Goal: Information Seeking & Learning: Learn about a topic

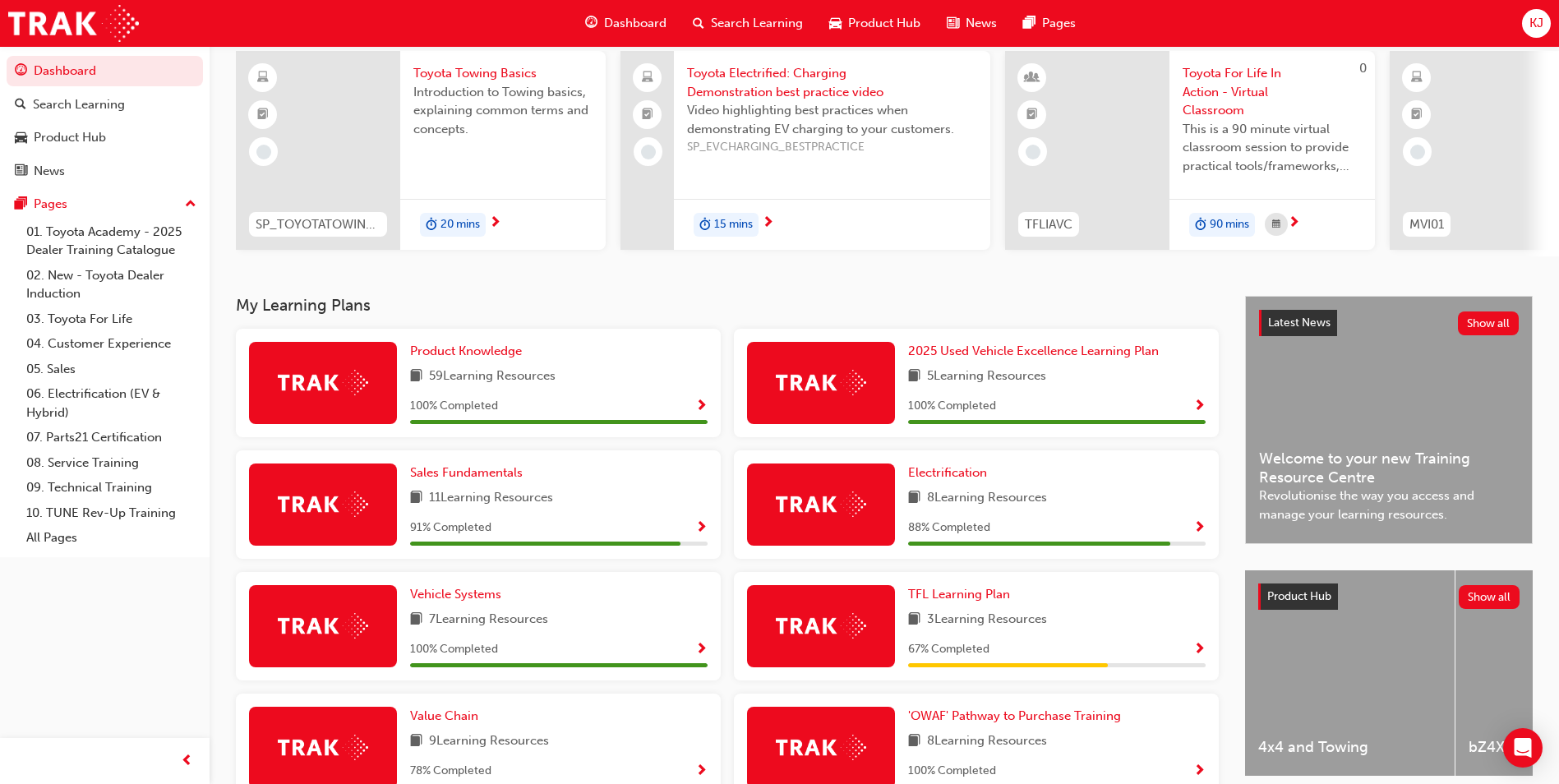
scroll to position [165, 0]
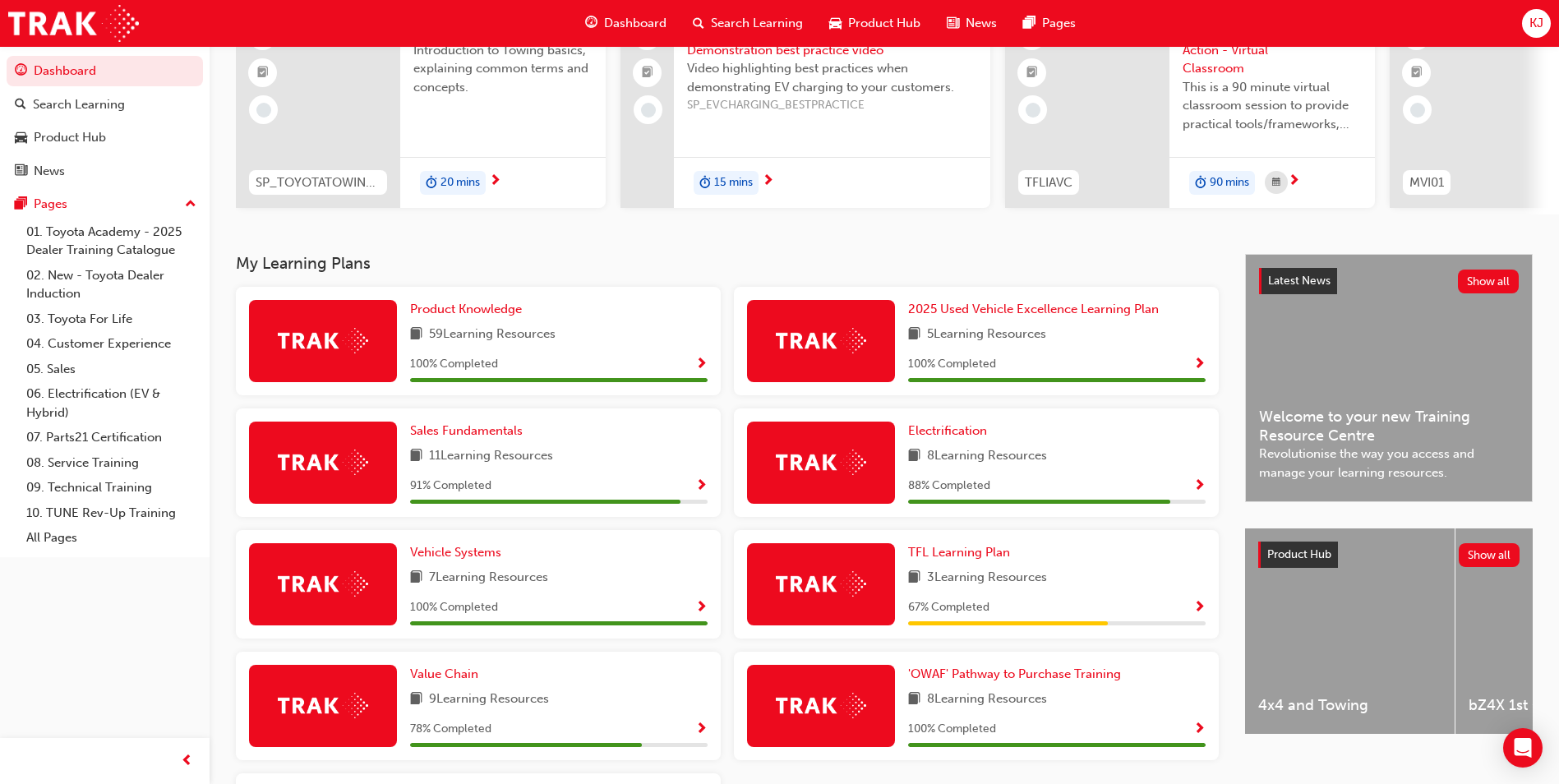
click at [1199, 491] on span "Show Progress" at bounding box center [1199, 487] width 13 height 15
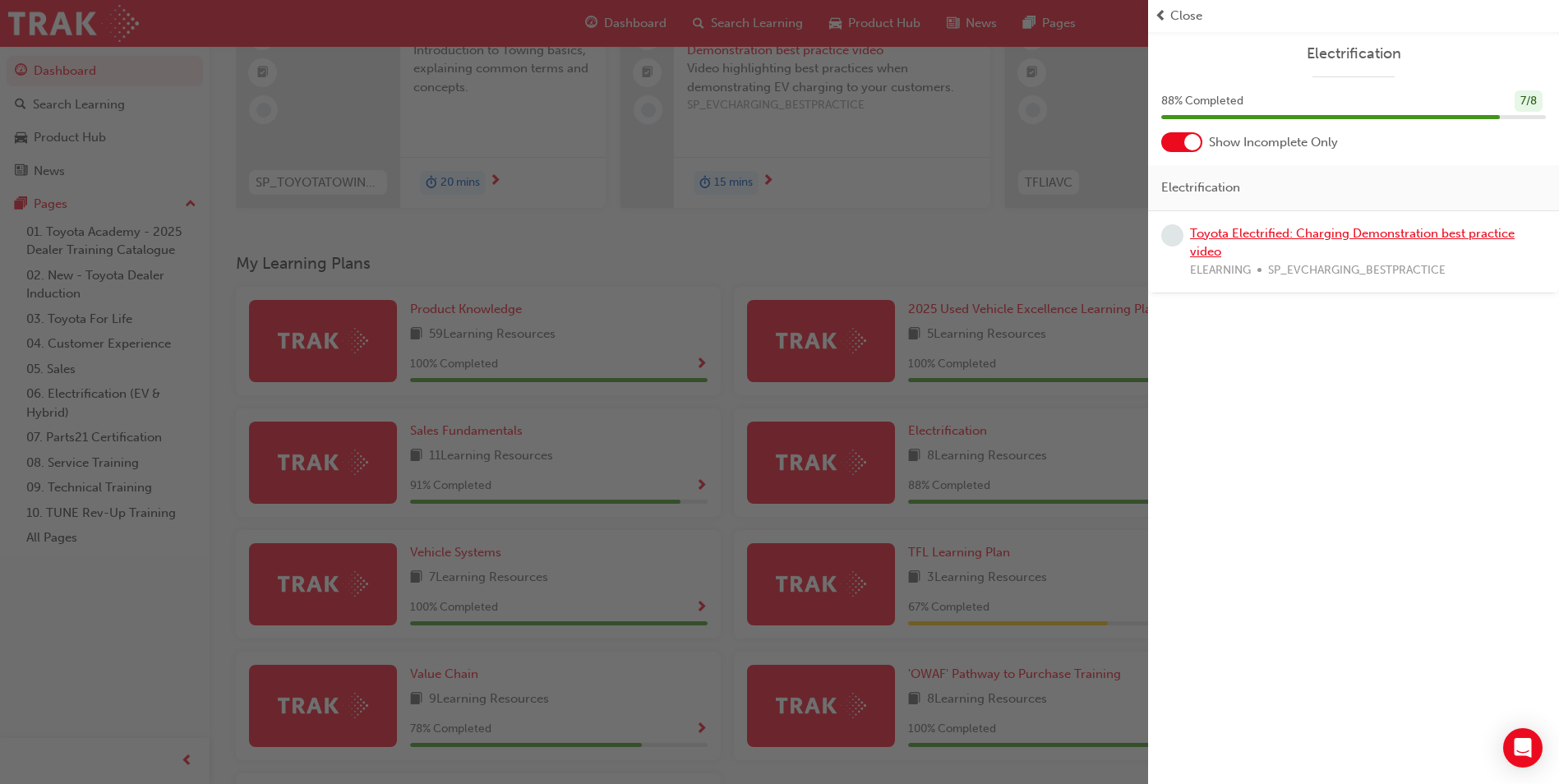
click at [1294, 230] on link "Toyota Electrified: Charging Demonstration best practice video" at bounding box center [1352, 243] width 325 height 34
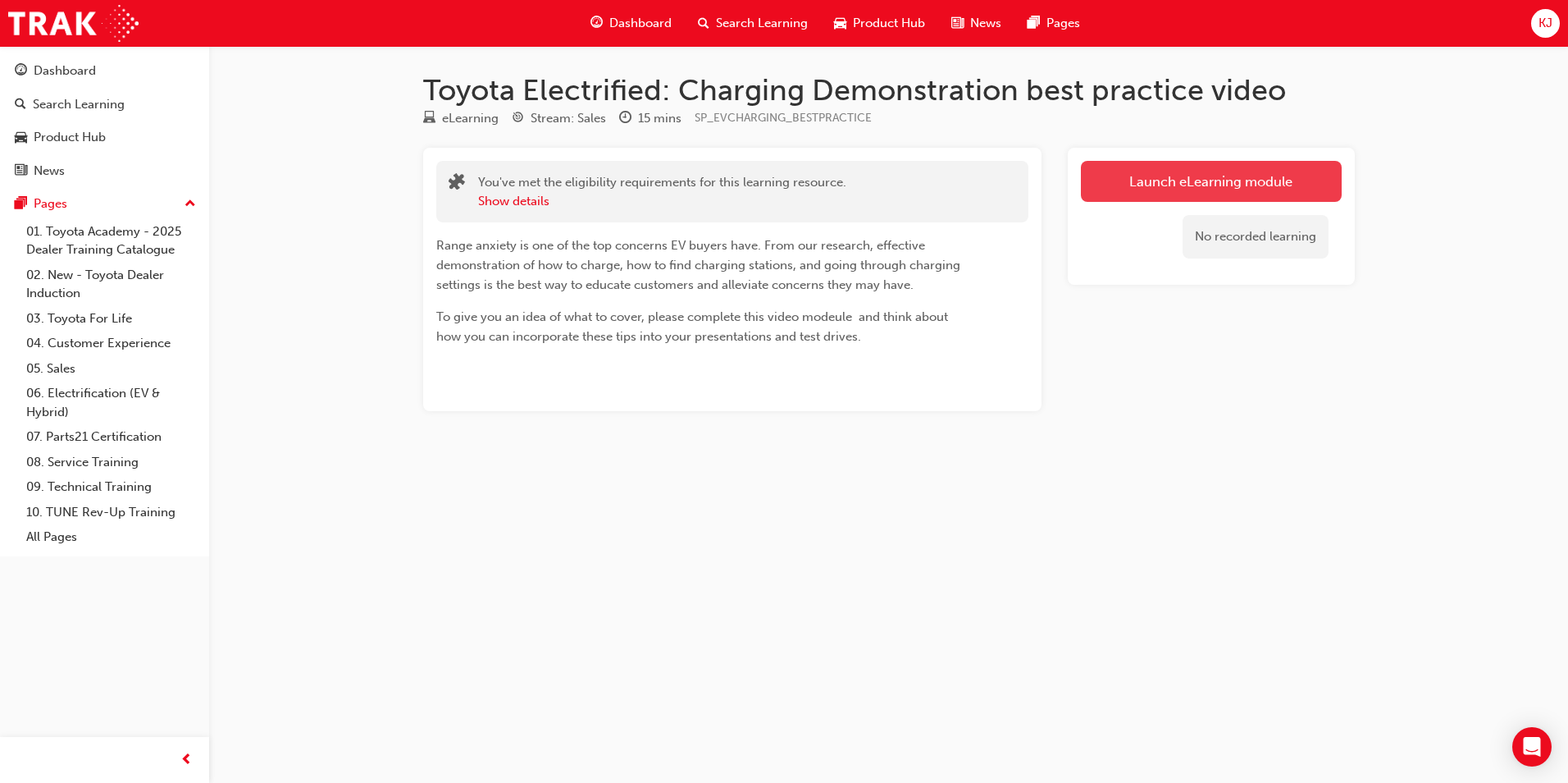
click at [1241, 185] on link "Launch eLearning module" at bounding box center [1212, 181] width 261 height 41
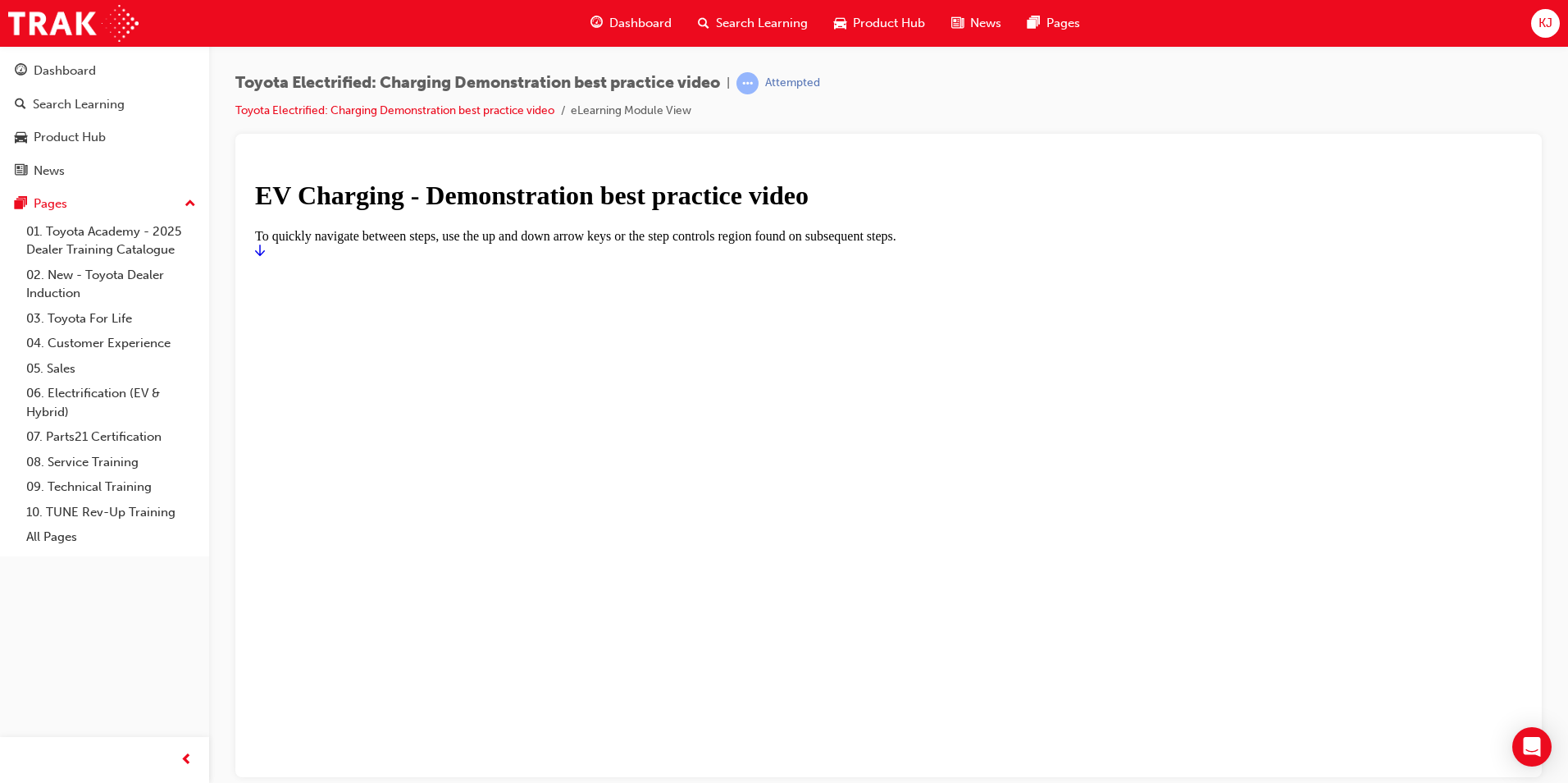
click at [796, 210] on h1 "EV Charging - Demonstration best practice video" at bounding box center [889, 195] width 1267 height 30
click at [265, 256] on icon "Start" at bounding box center [260, 249] width 10 height 13
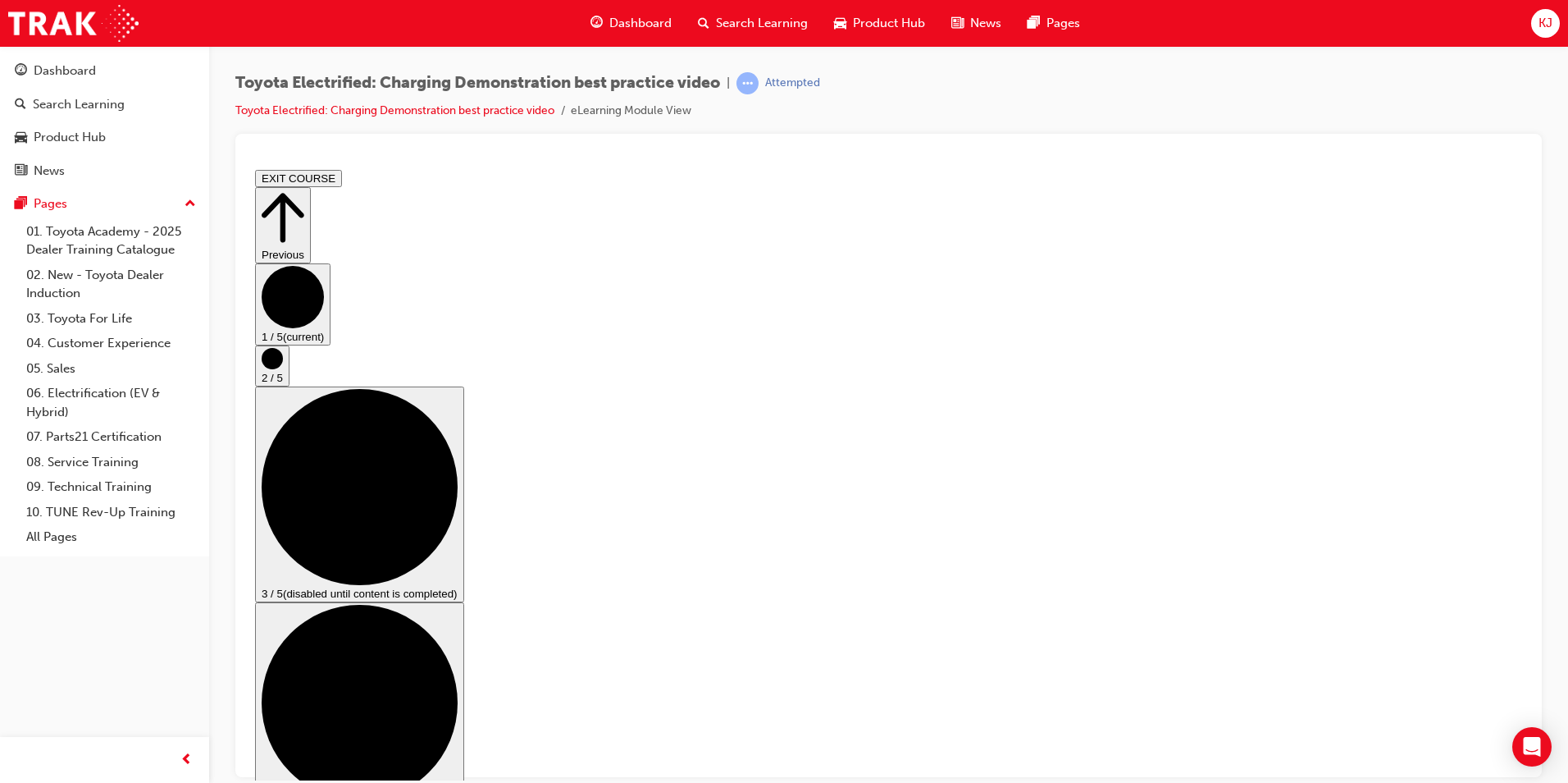
click at [283, 368] on circle "Step controls" at bounding box center [272, 357] width 21 height 21
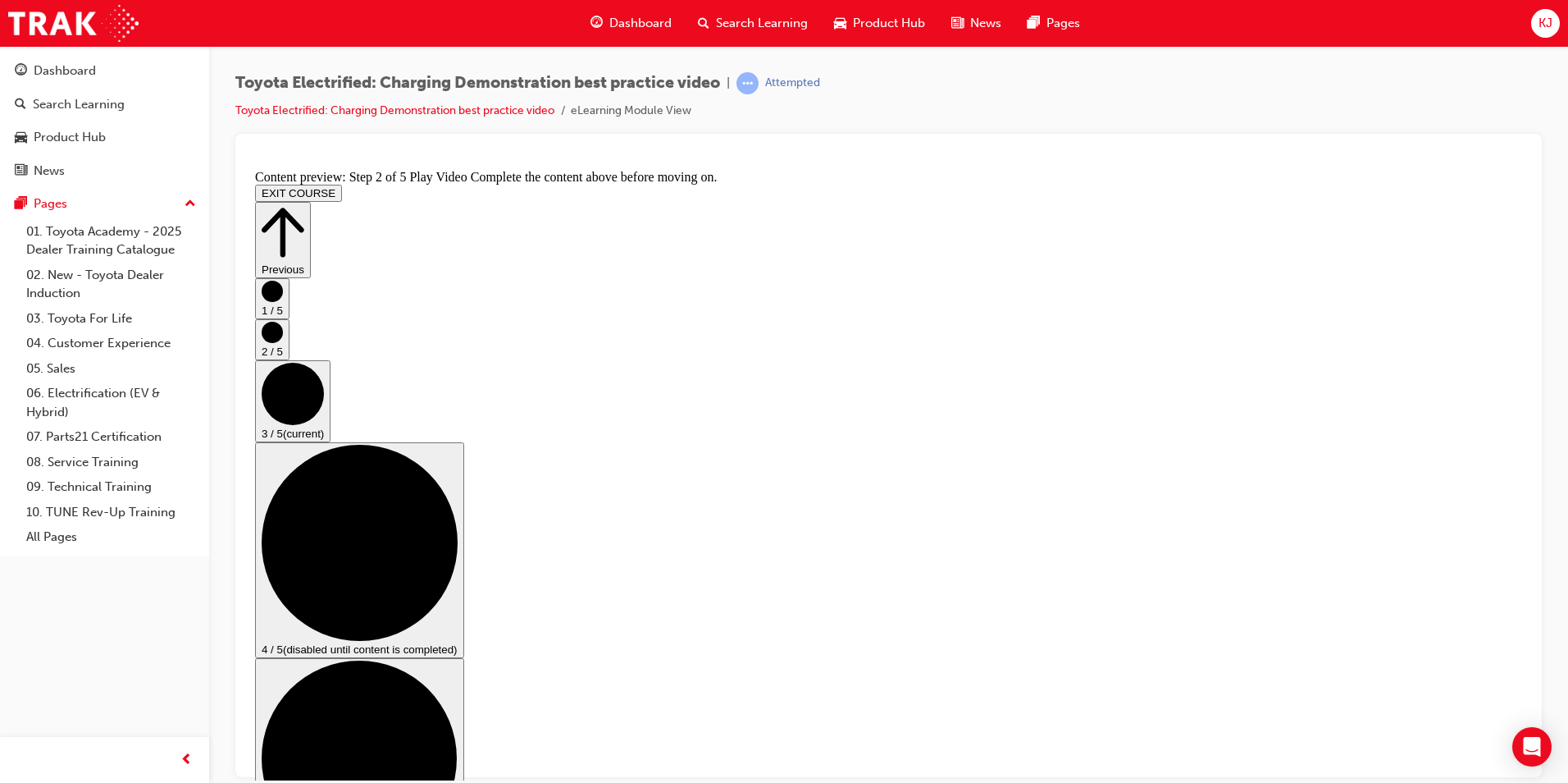
scroll to position [164, 0]
checkbox input "true"
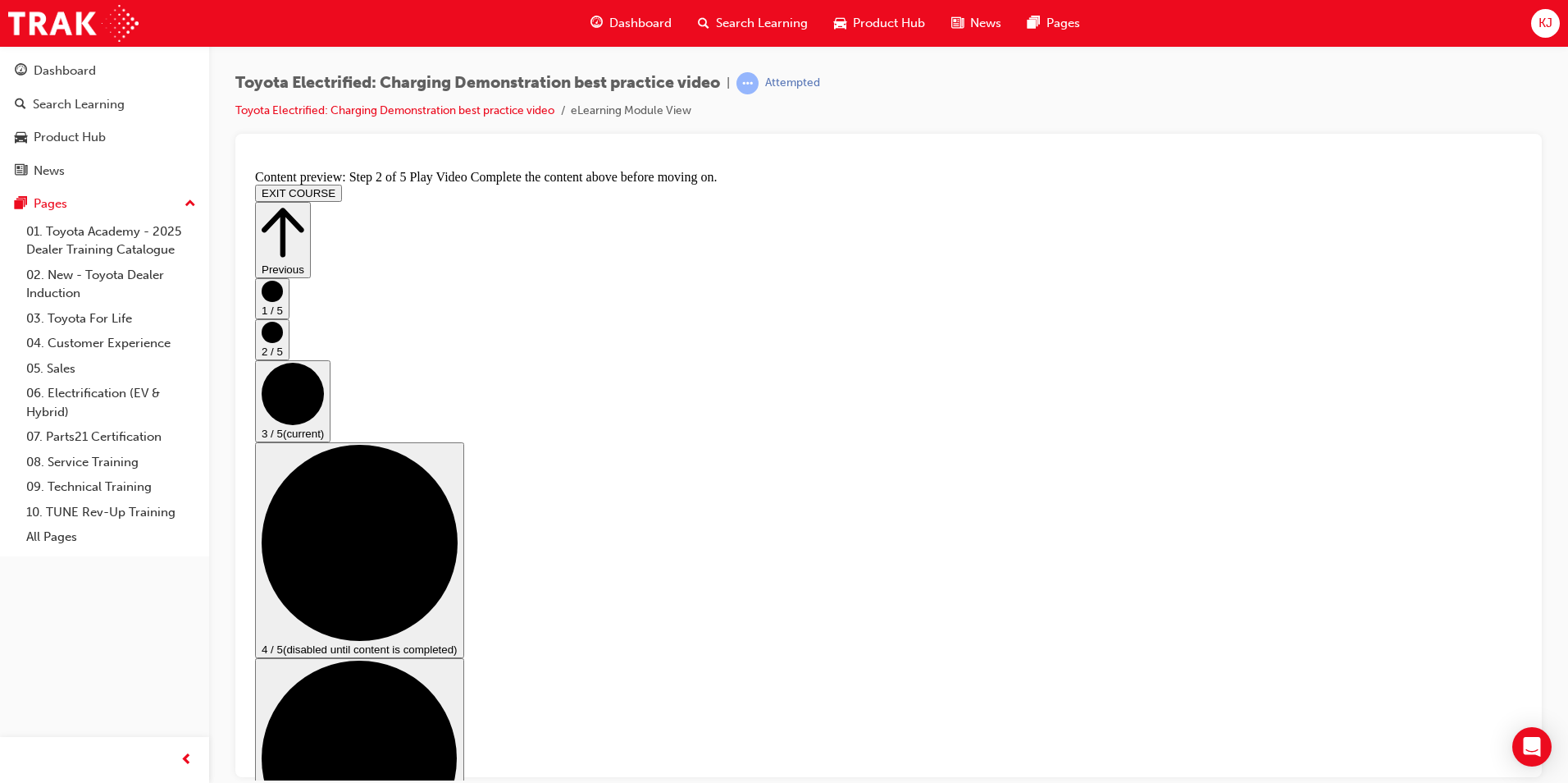
checkbox input "true"
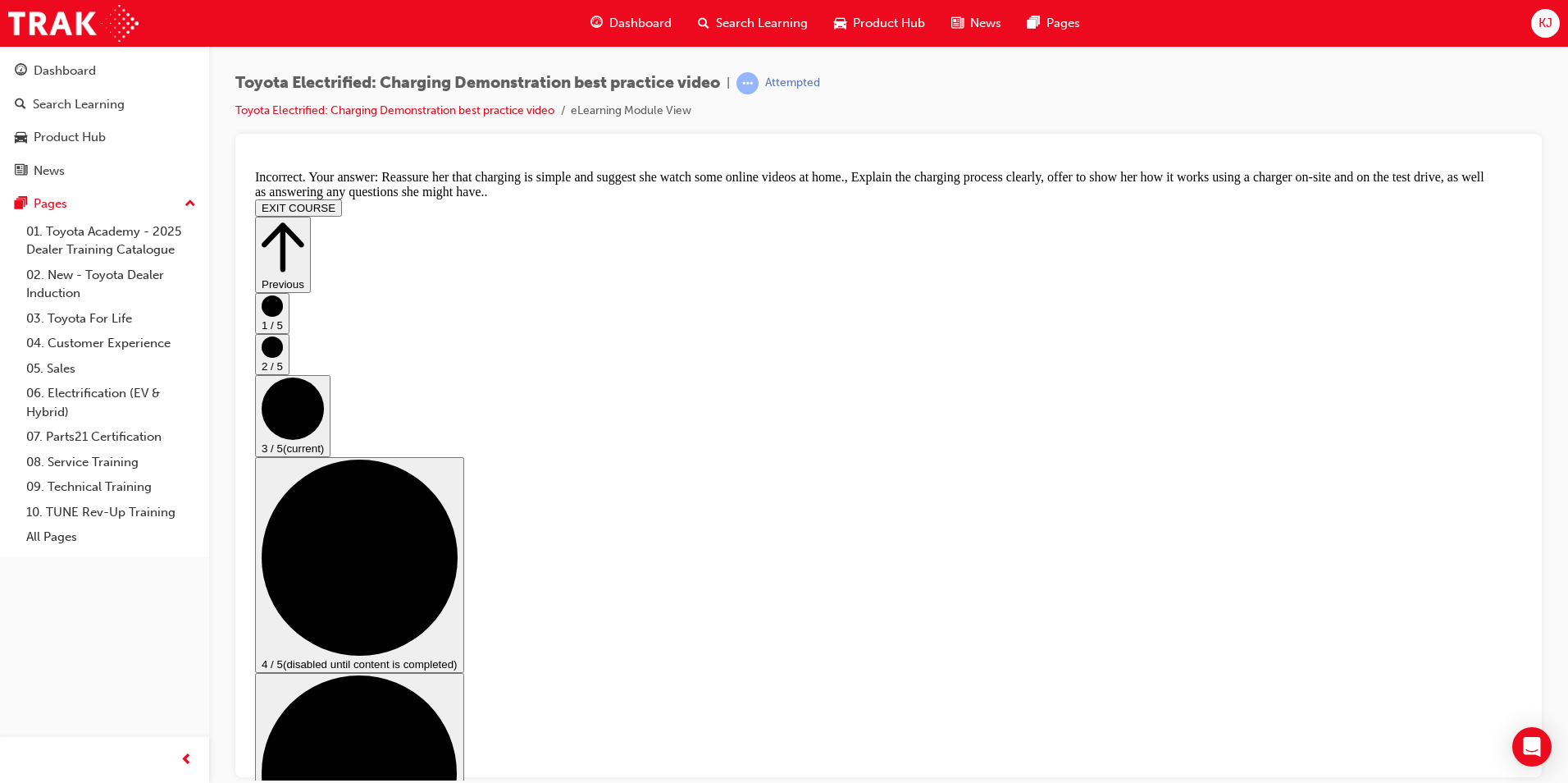
scroll to position [316, 0]
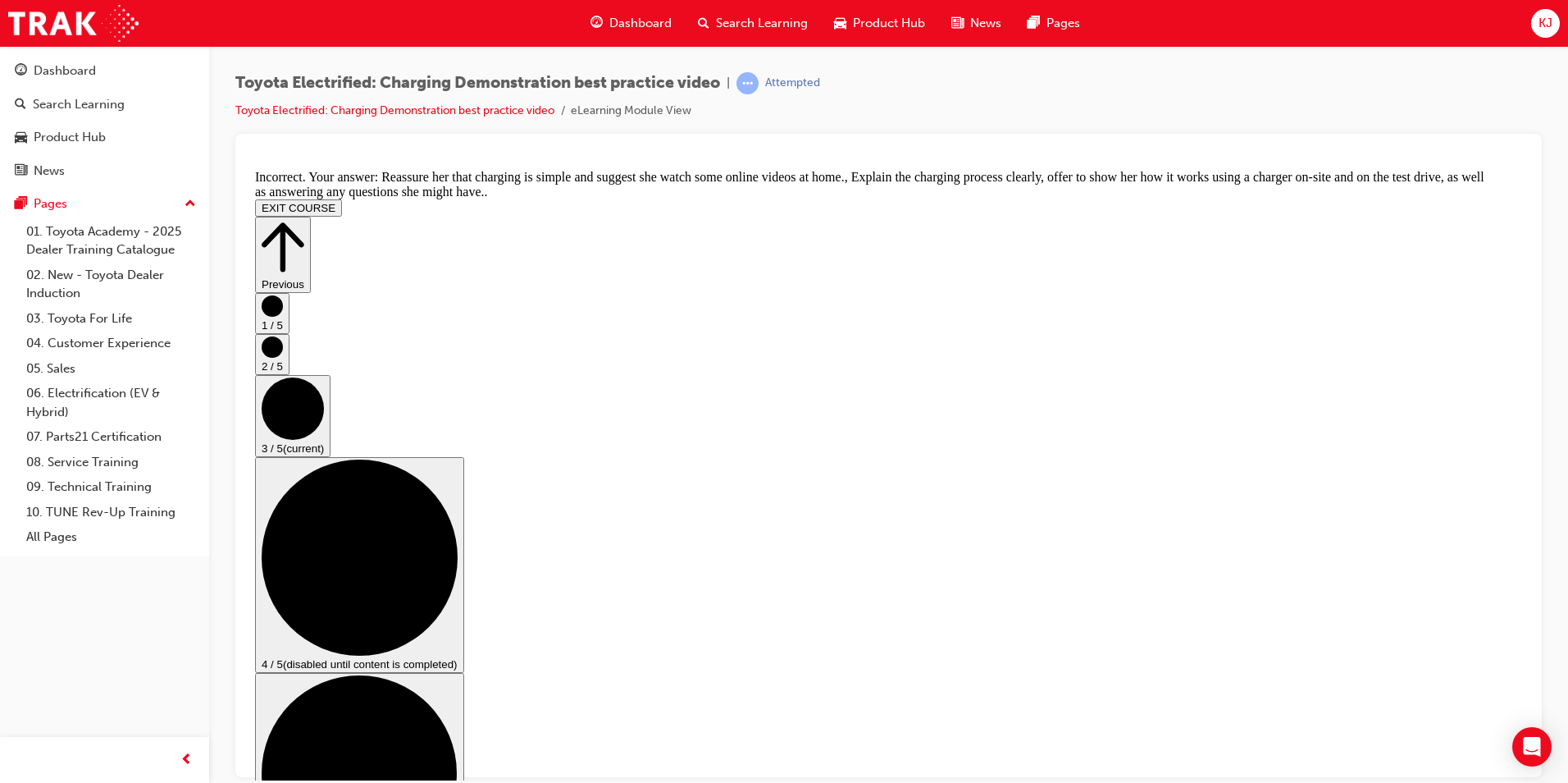
checkbox input "false"
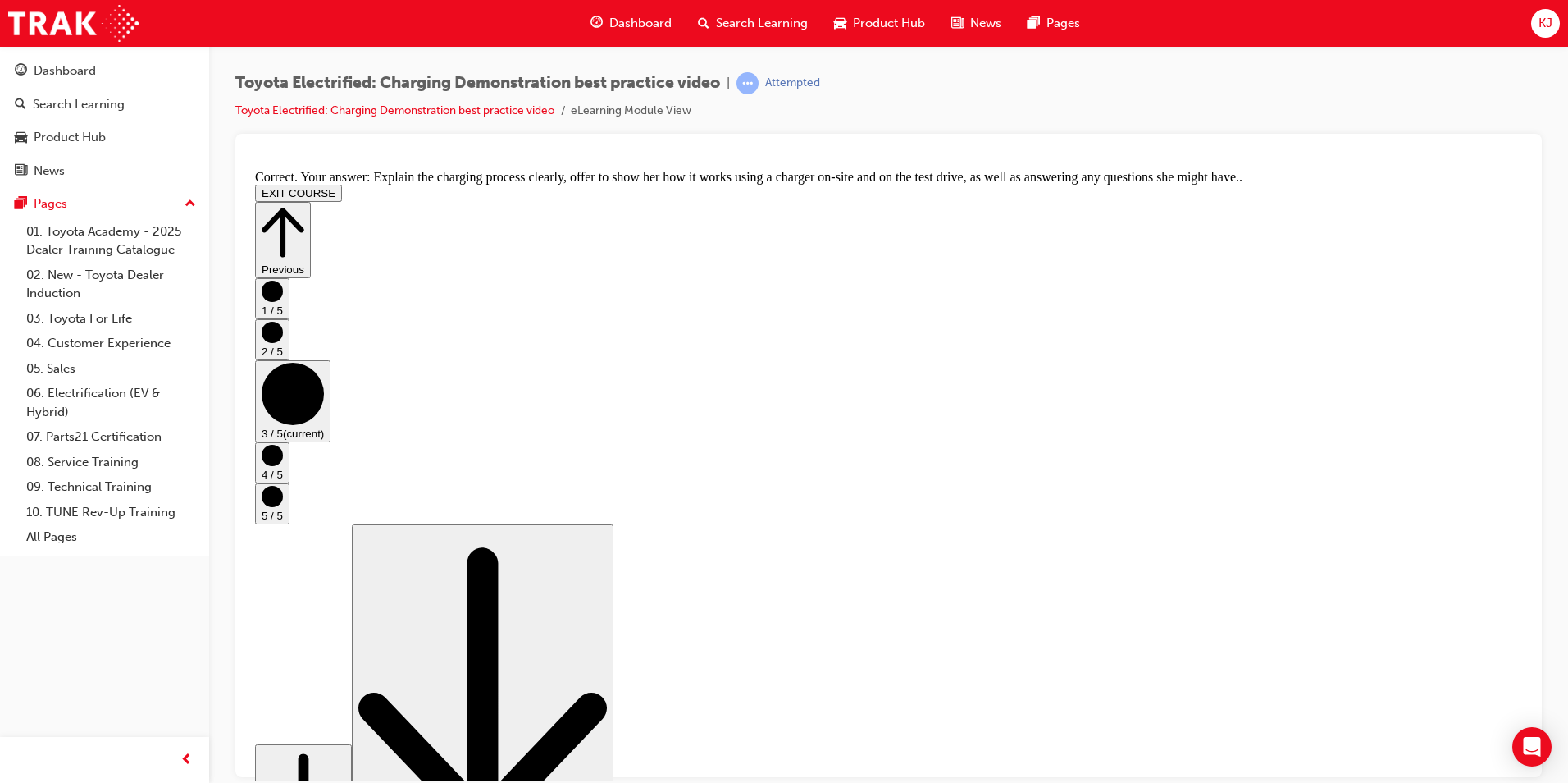
scroll to position [275, 0]
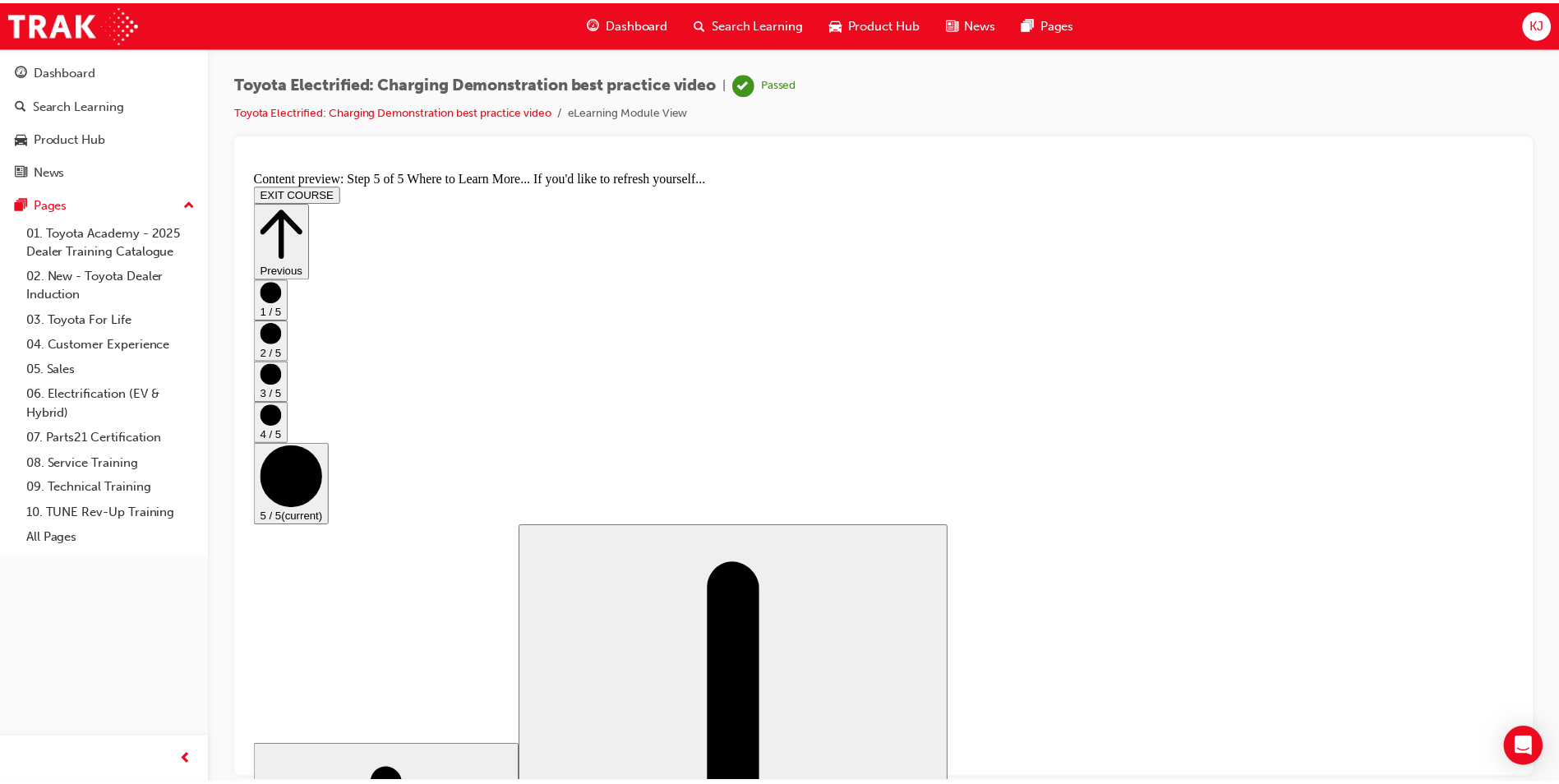
scroll to position [138, 0]
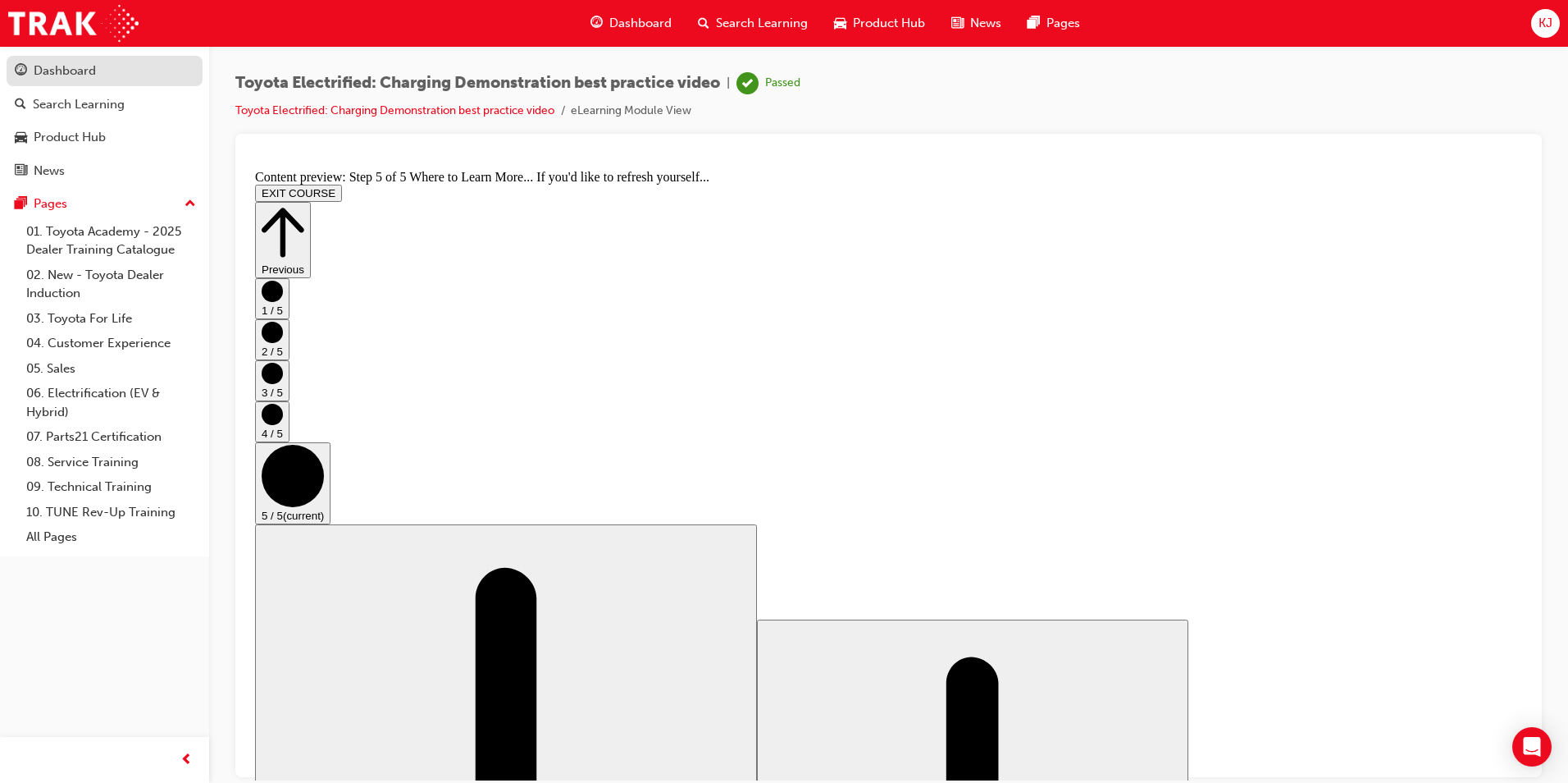
click at [136, 78] on div "Dashboard" at bounding box center [104, 71] width 179 height 20
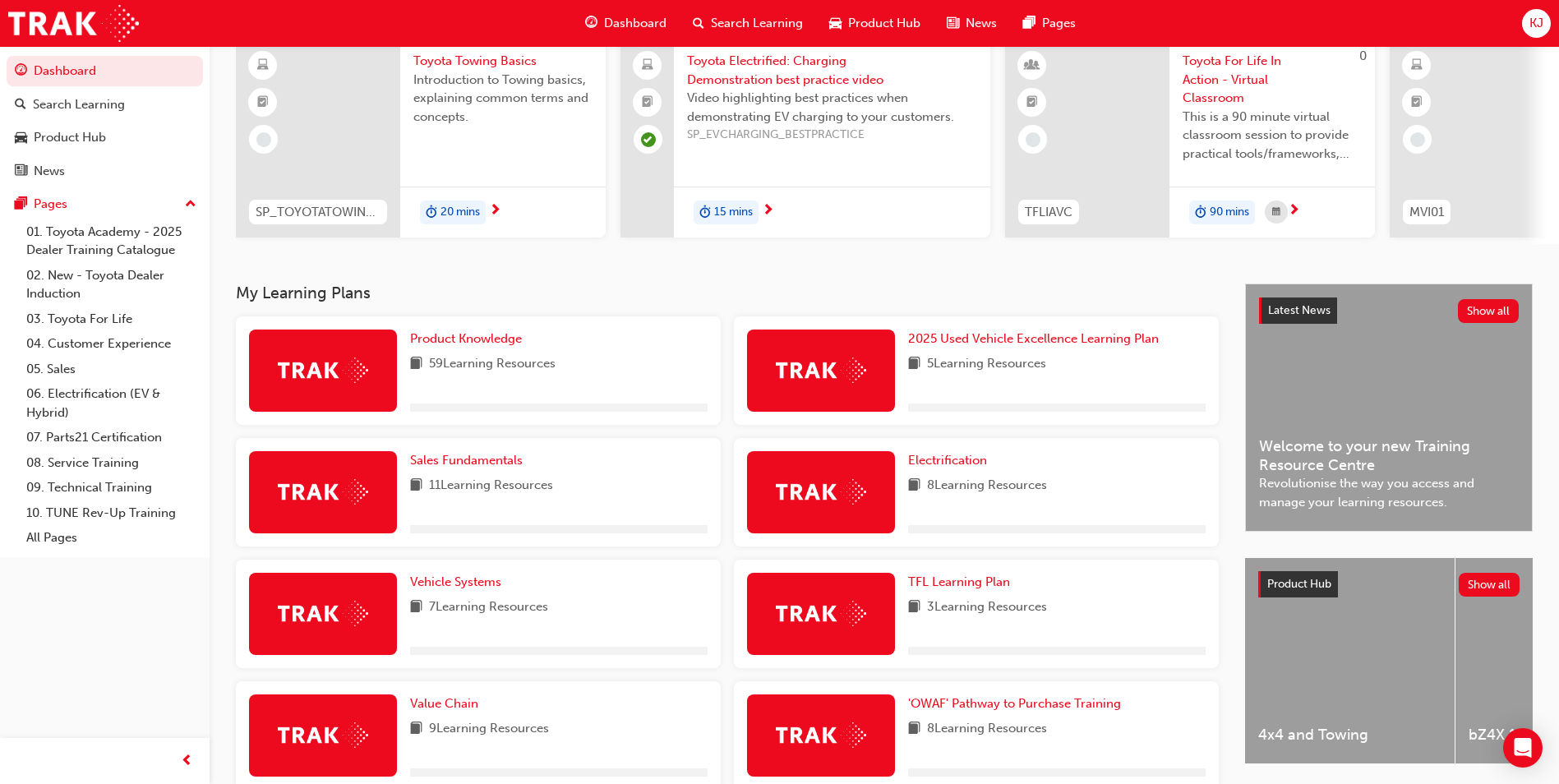
scroll to position [165, 0]
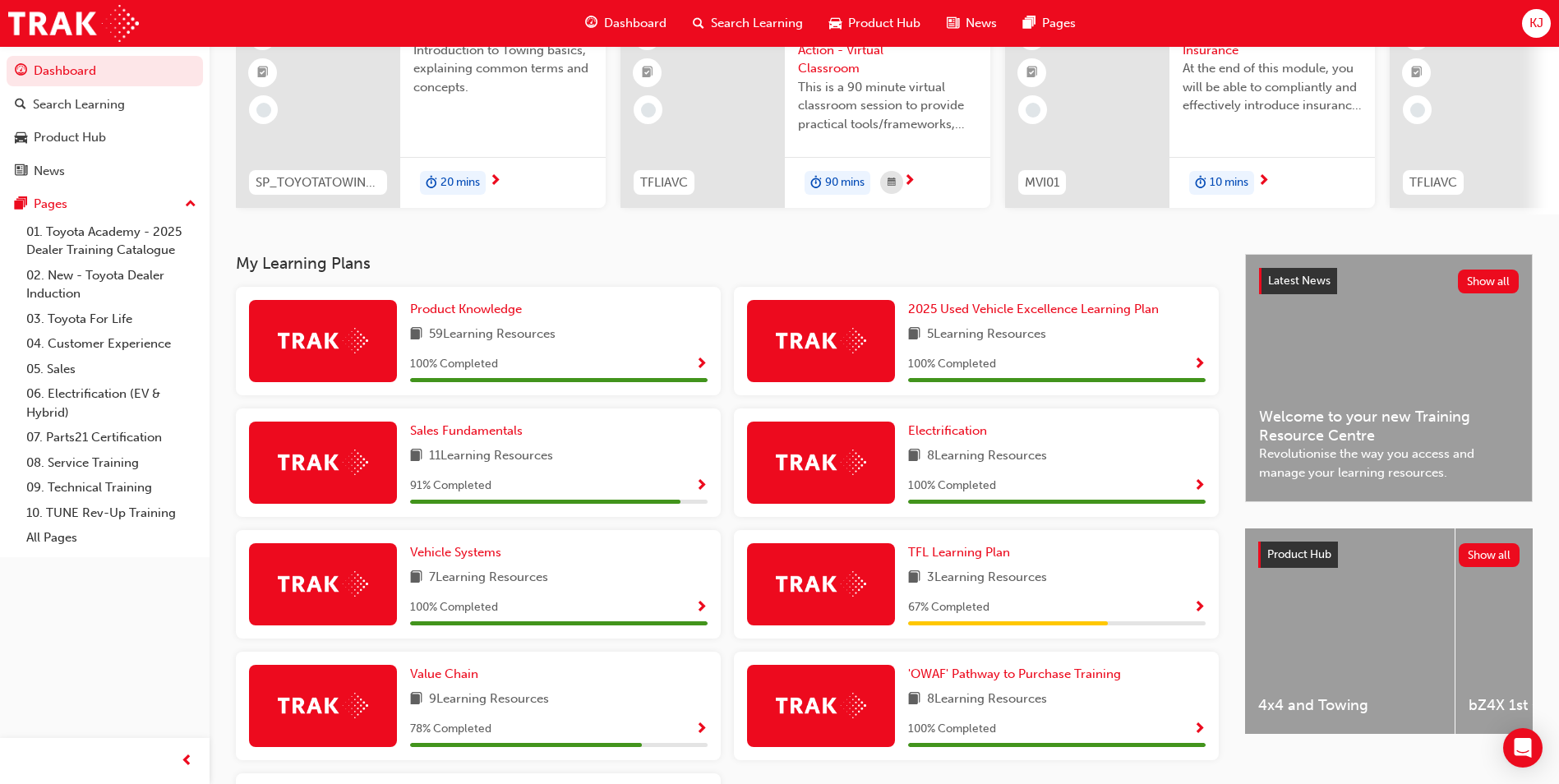
click at [706, 734] on span "Show Progress" at bounding box center [701, 730] width 13 height 15
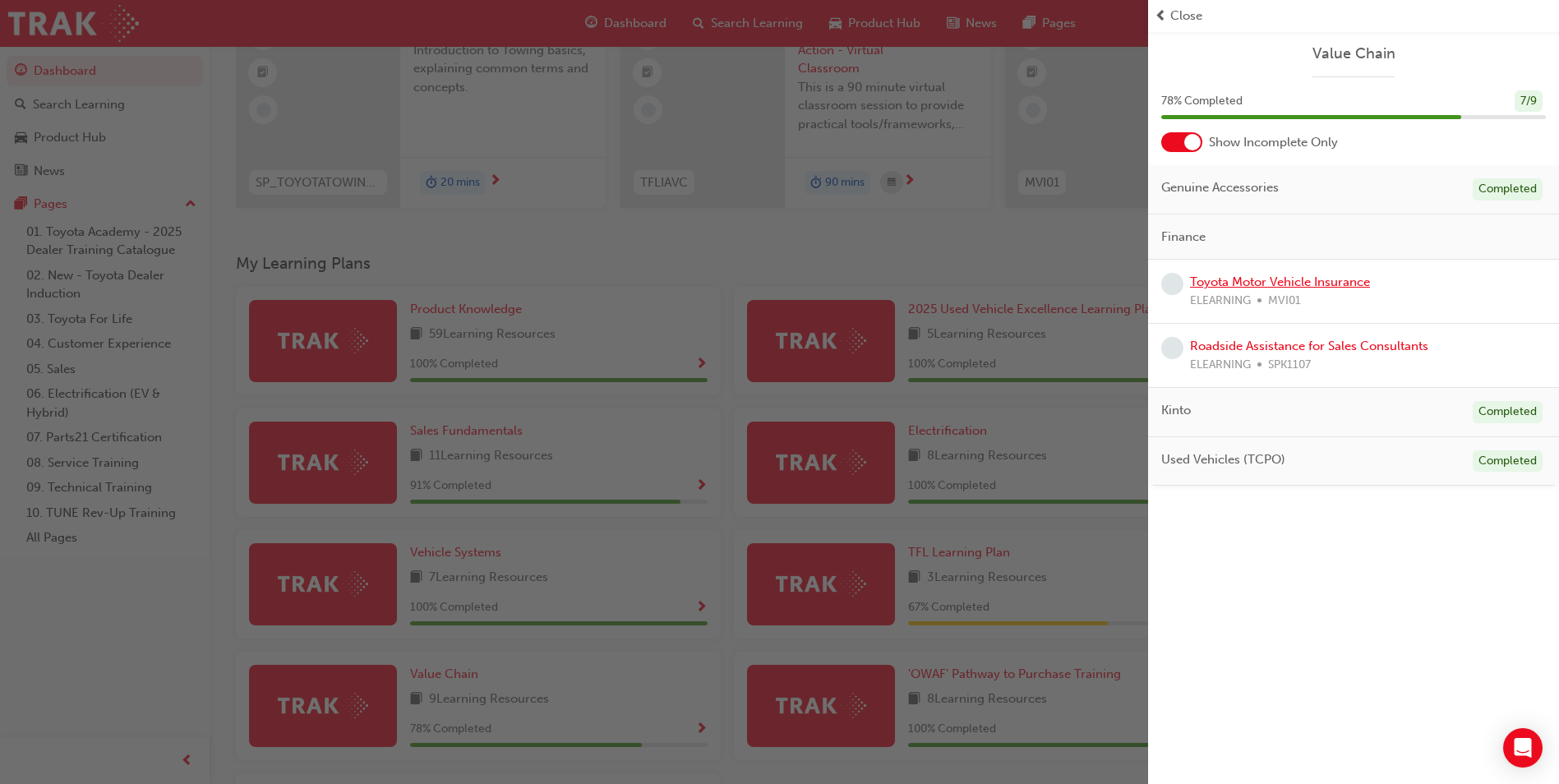
click at [1224, 283] on link "Toyota Motor Vehicle Insurance" at bounding box center [1280, 282] width 180 height 15
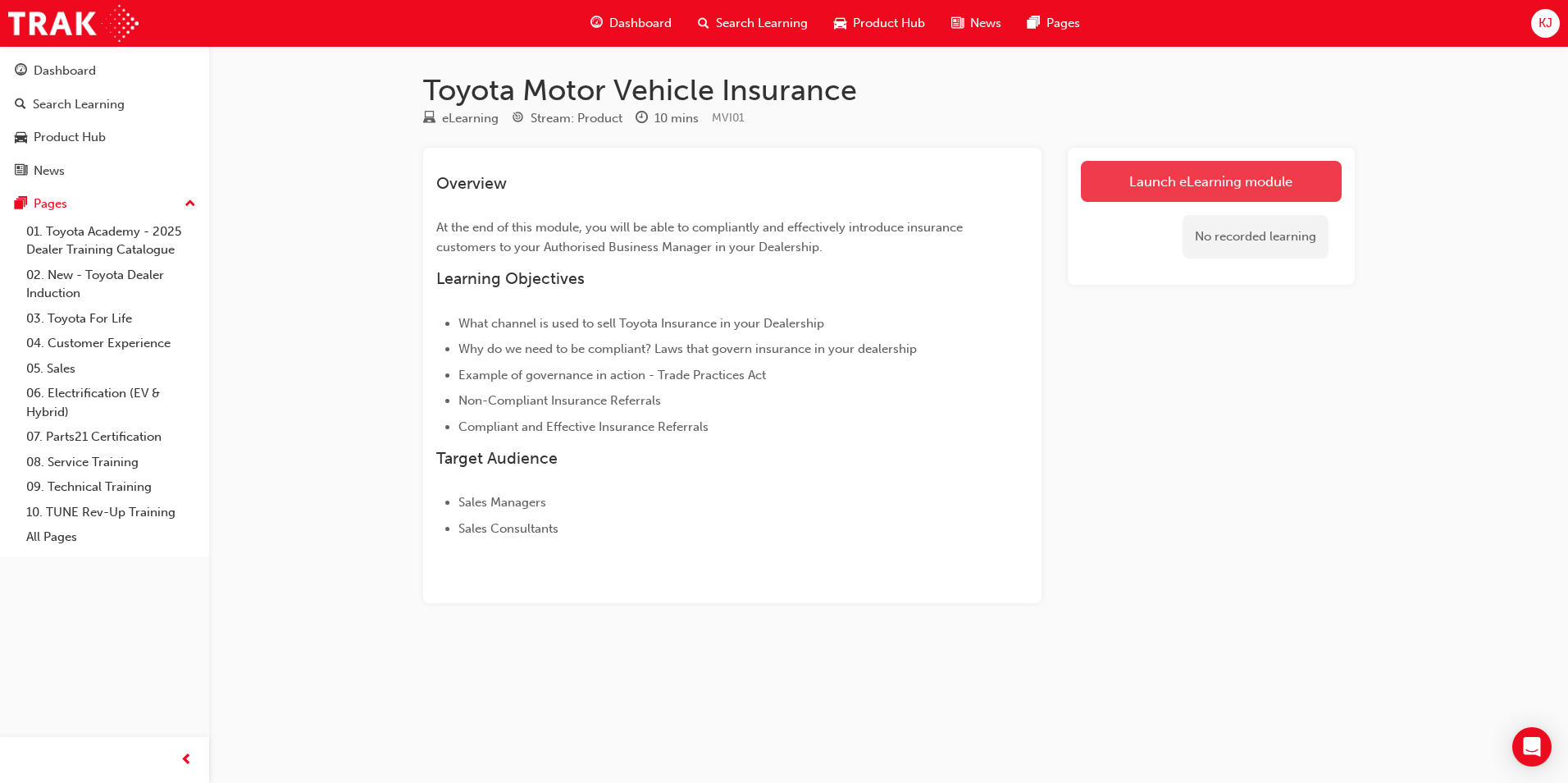
click at [1250, 167] on link "Launch eLearning module" at bounding box center [1212, 181] width 261 height 41
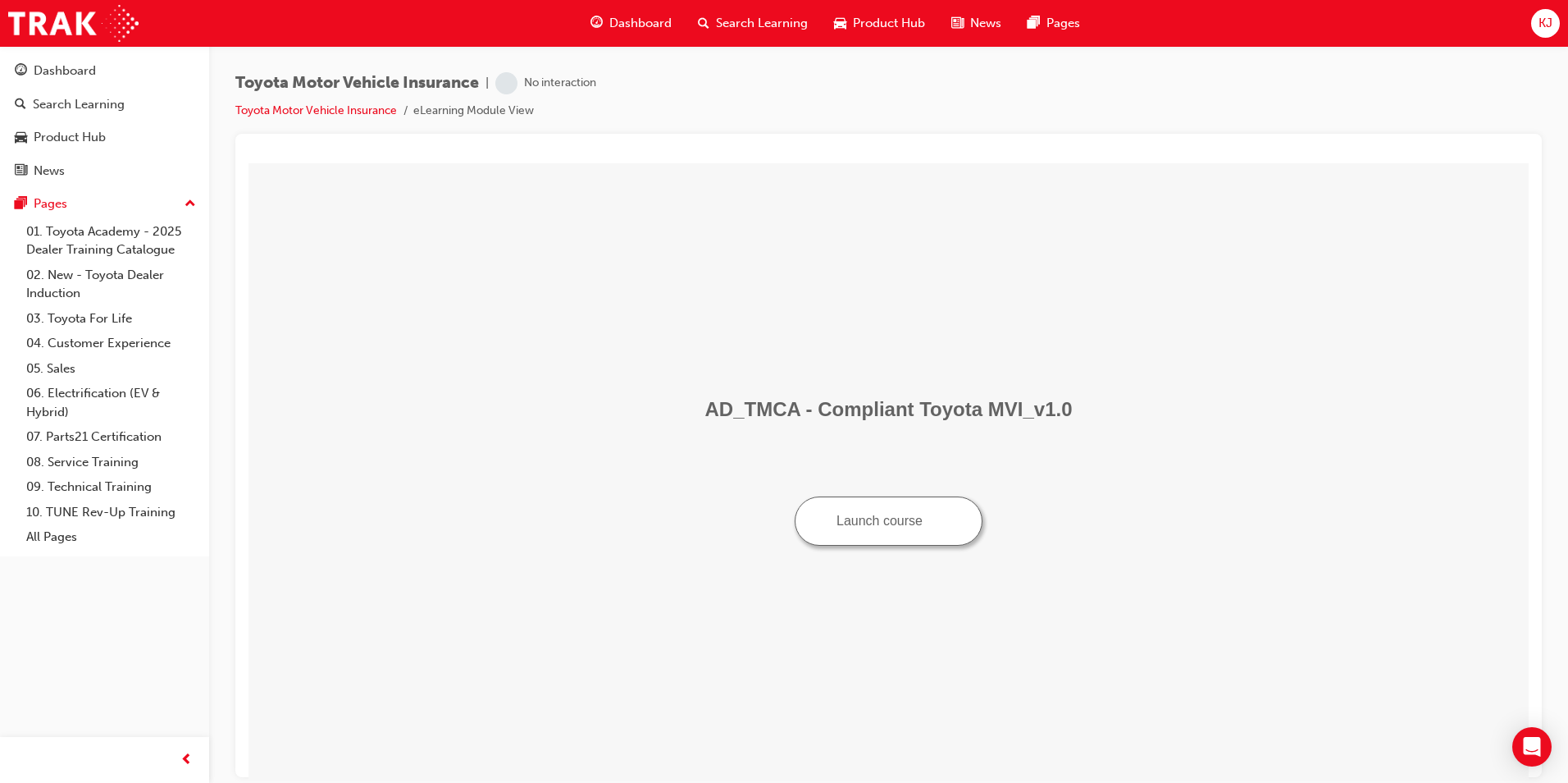
click at [867, 528] on button "Launch course" at bounding box center [888, 520] width 188 height 49
click at [94, 58] on link "Dashboard" at bounding box center [104, 71] width 196 height 30
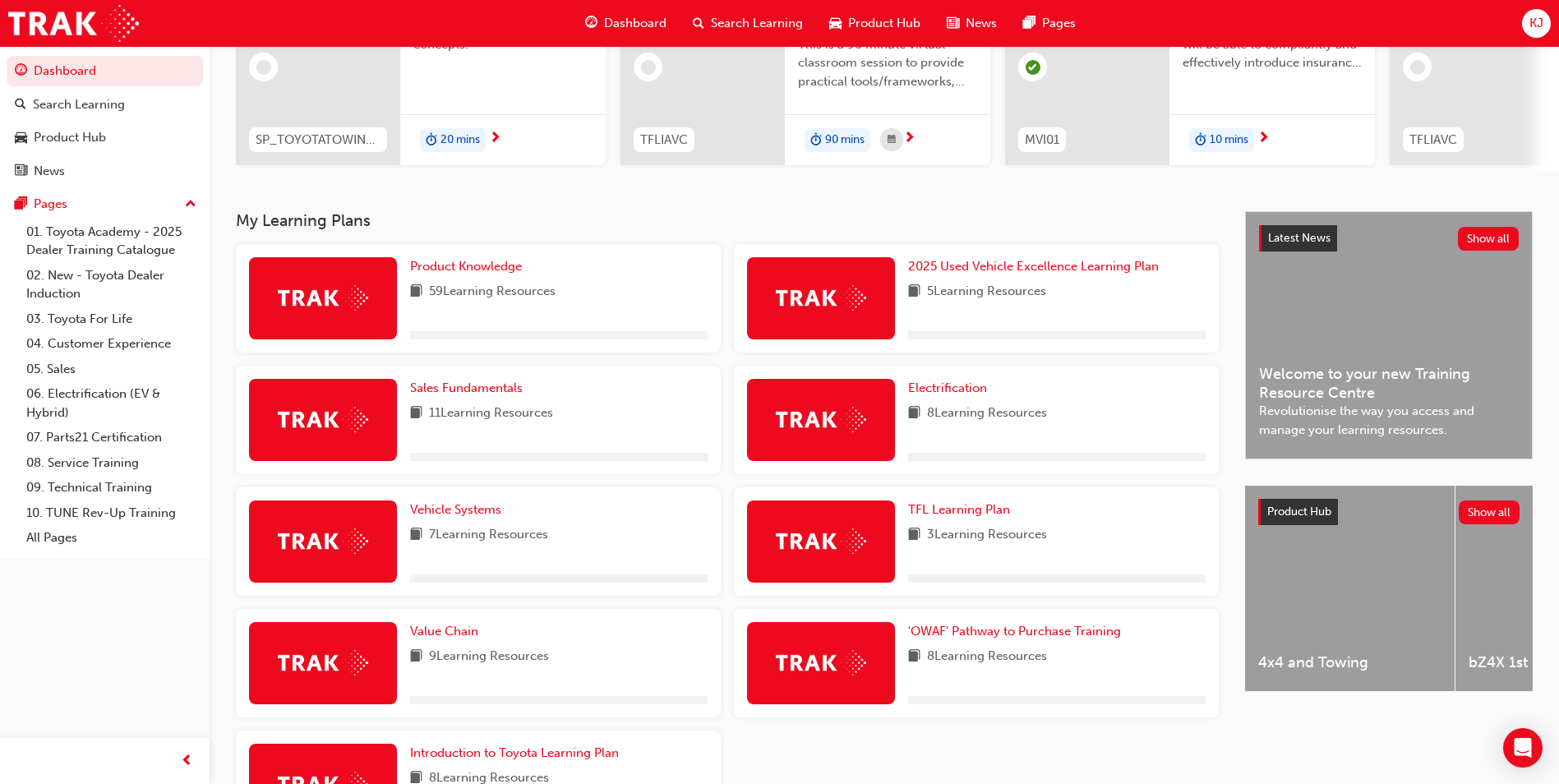
scroll to position [328, 0]
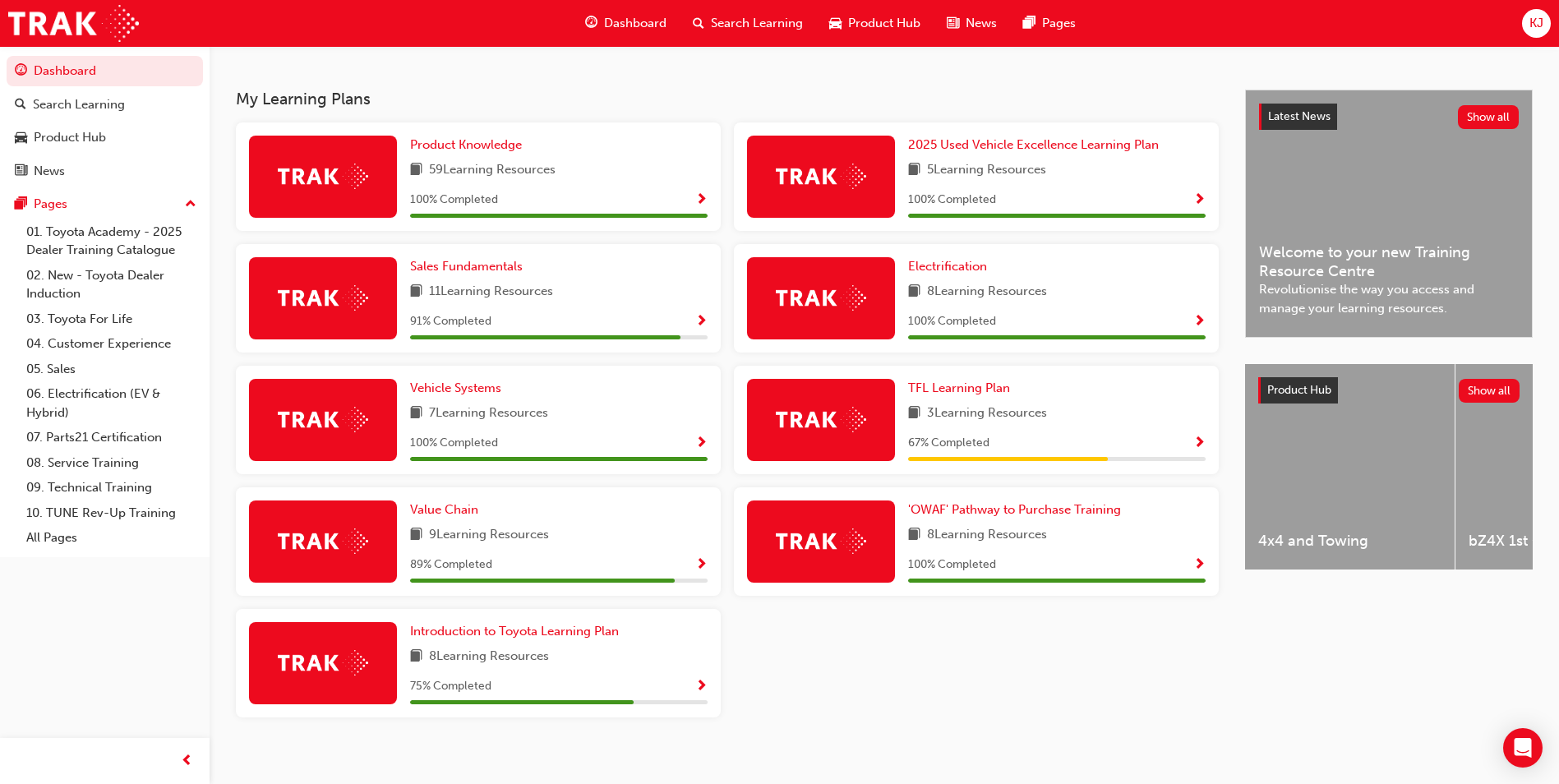
click at [1195, 451] on span "Show Progress" at bounding box center [1199, 444] width 13 height 15
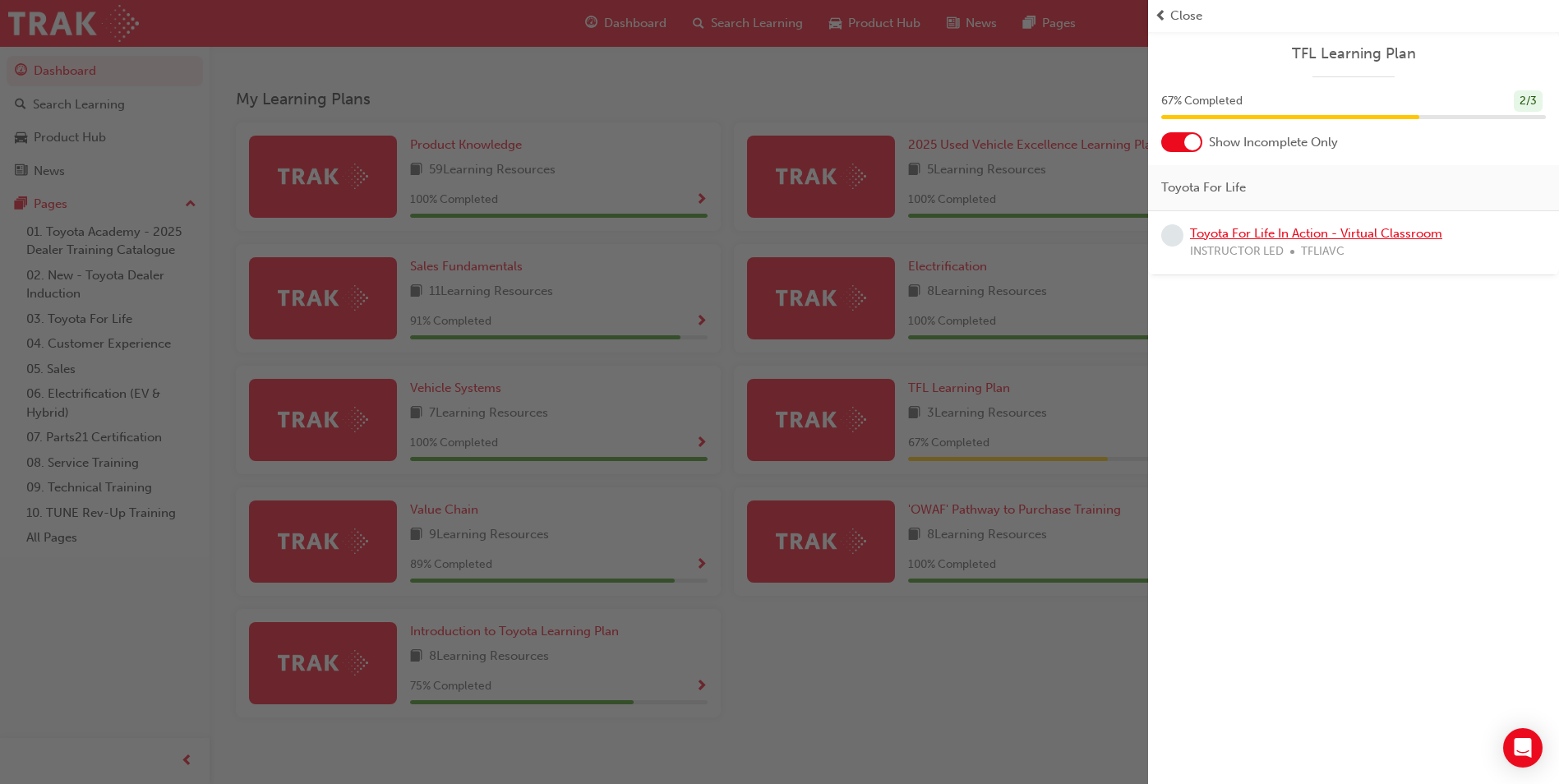
click at [1373, 234] on link "Toyota For Life In Action - Virtual Classroom" at bounding box center [1316, 234] width 252 height 15
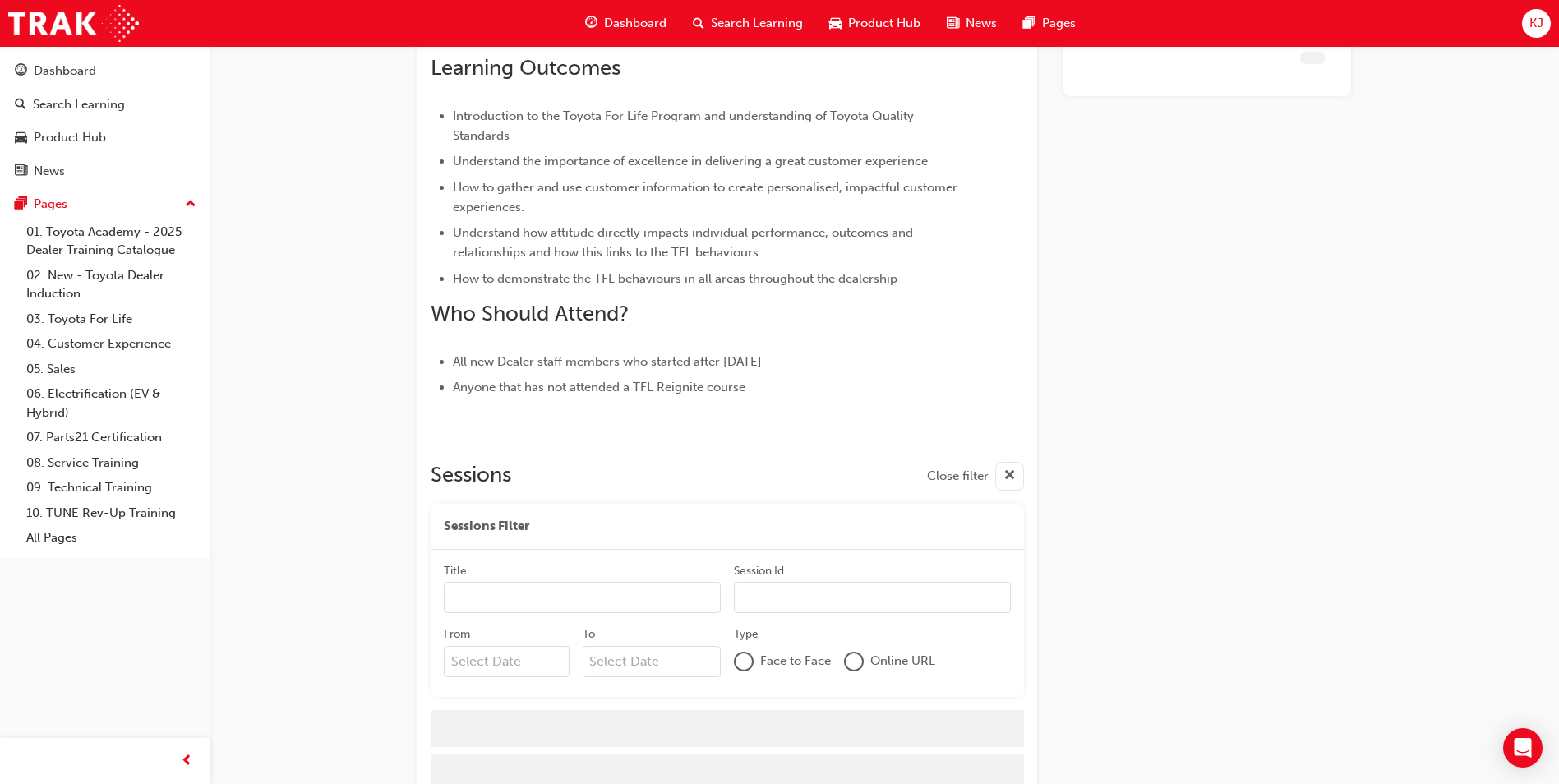
scroll to position [650, 0]
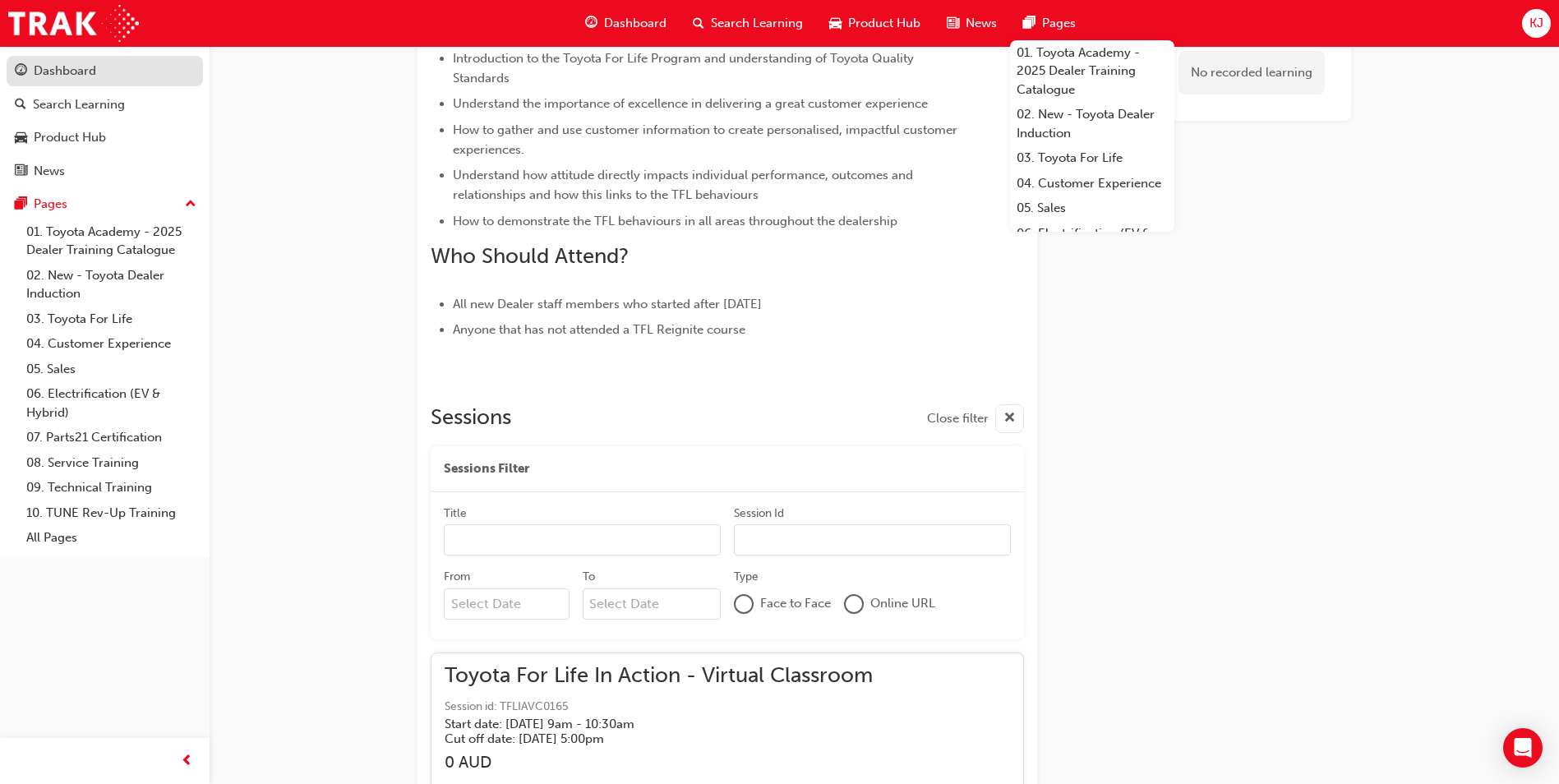
click at [79, 76] on div "Dashboard" at bounding box center [65, 71] width 62 height 19
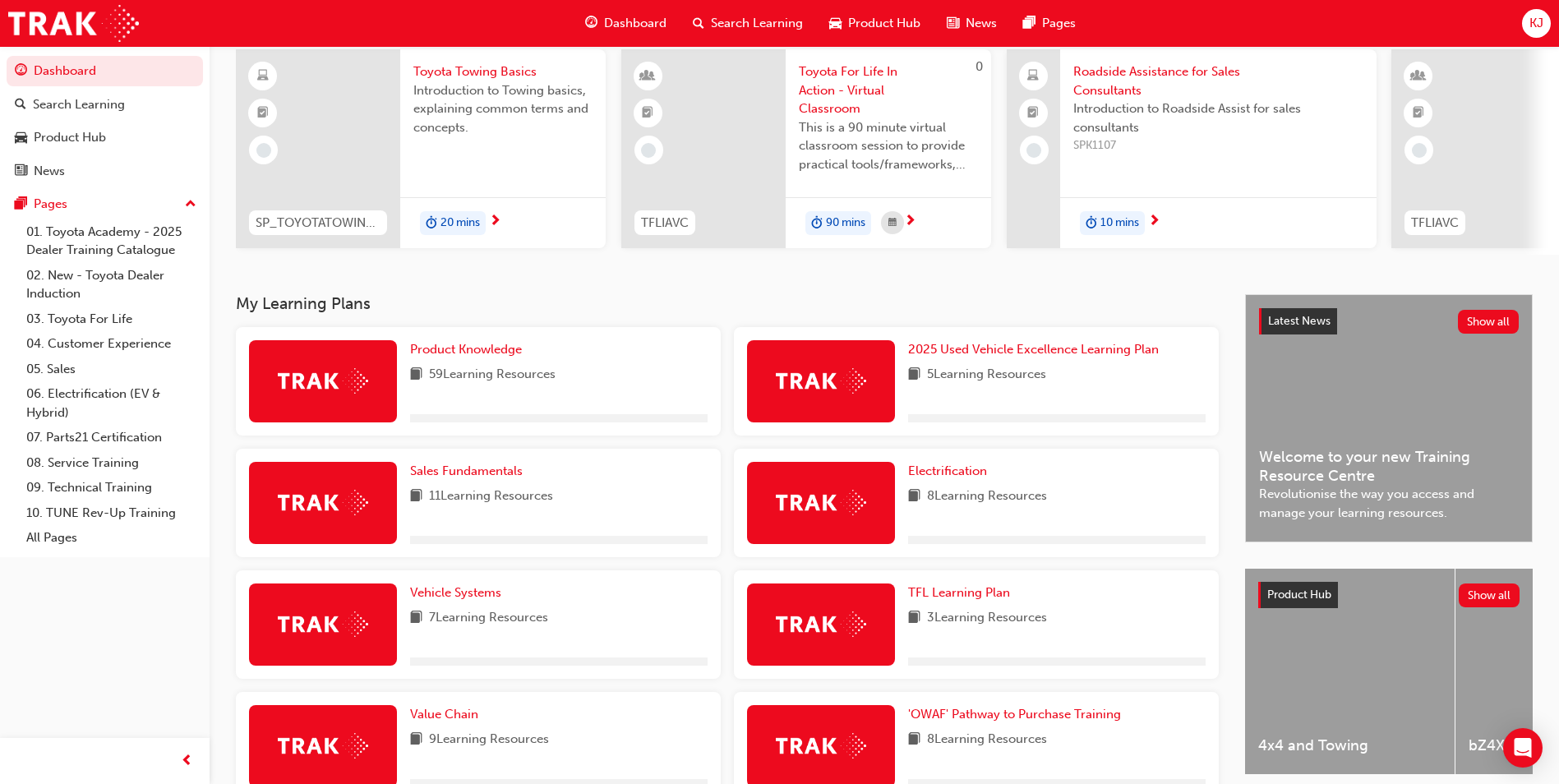
scroll to position [328, 0]
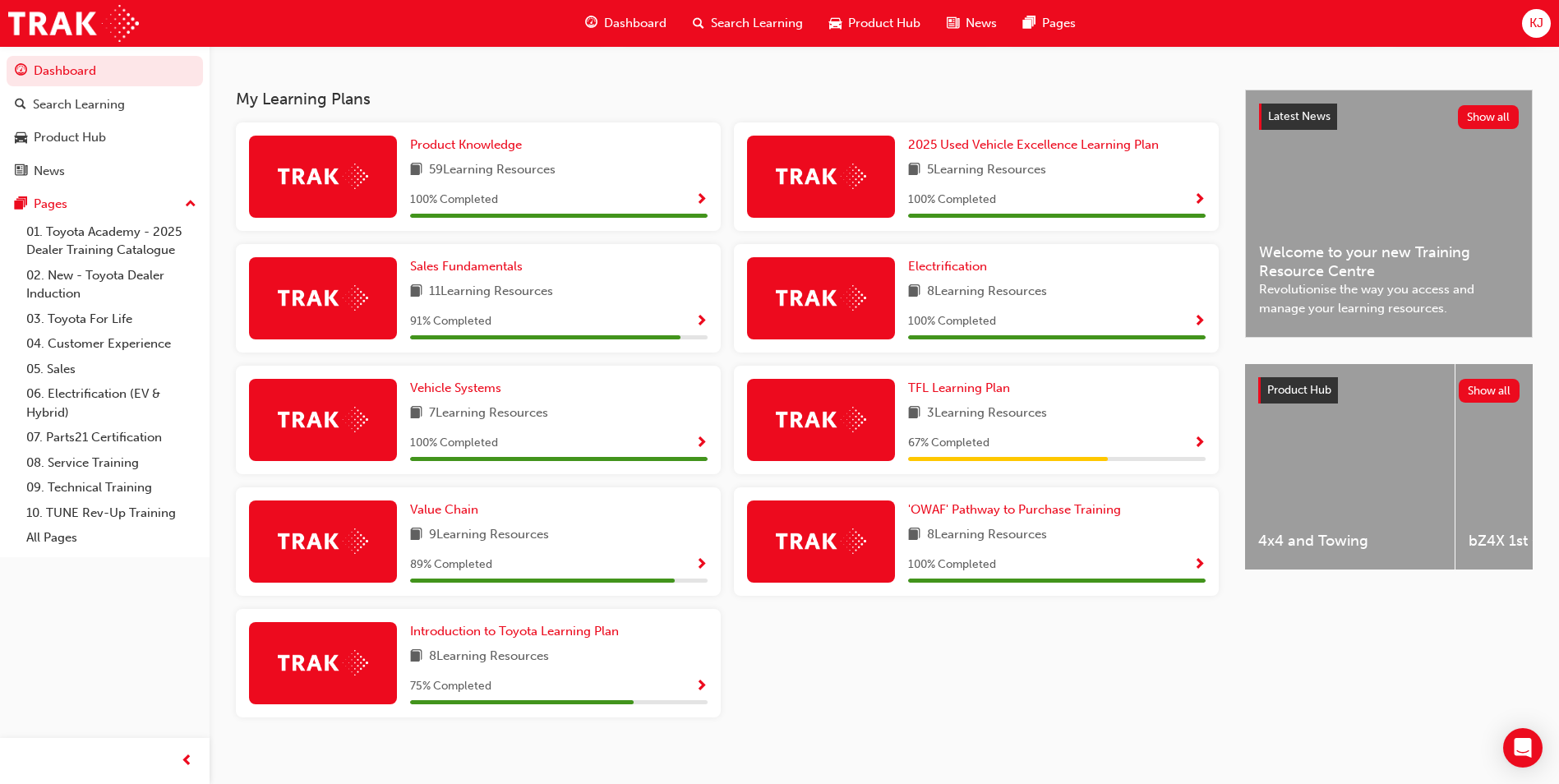
click at [1198, 451] on span "Show Progress" at bounding box center [1199, 444] width 13 height 15
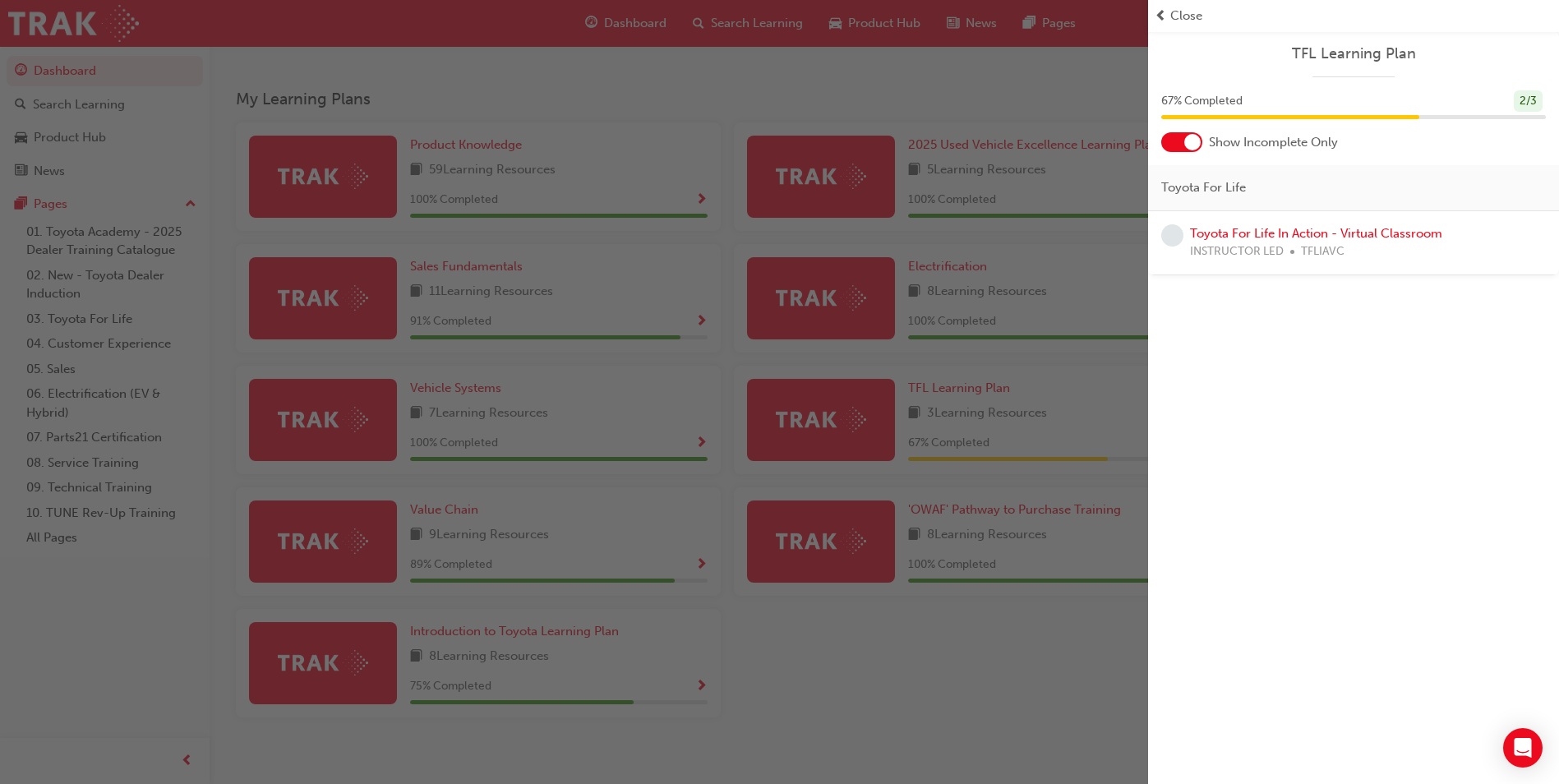
click at [888, 611] on div "button" at bounding box center [574, 392] width 1148 height 784
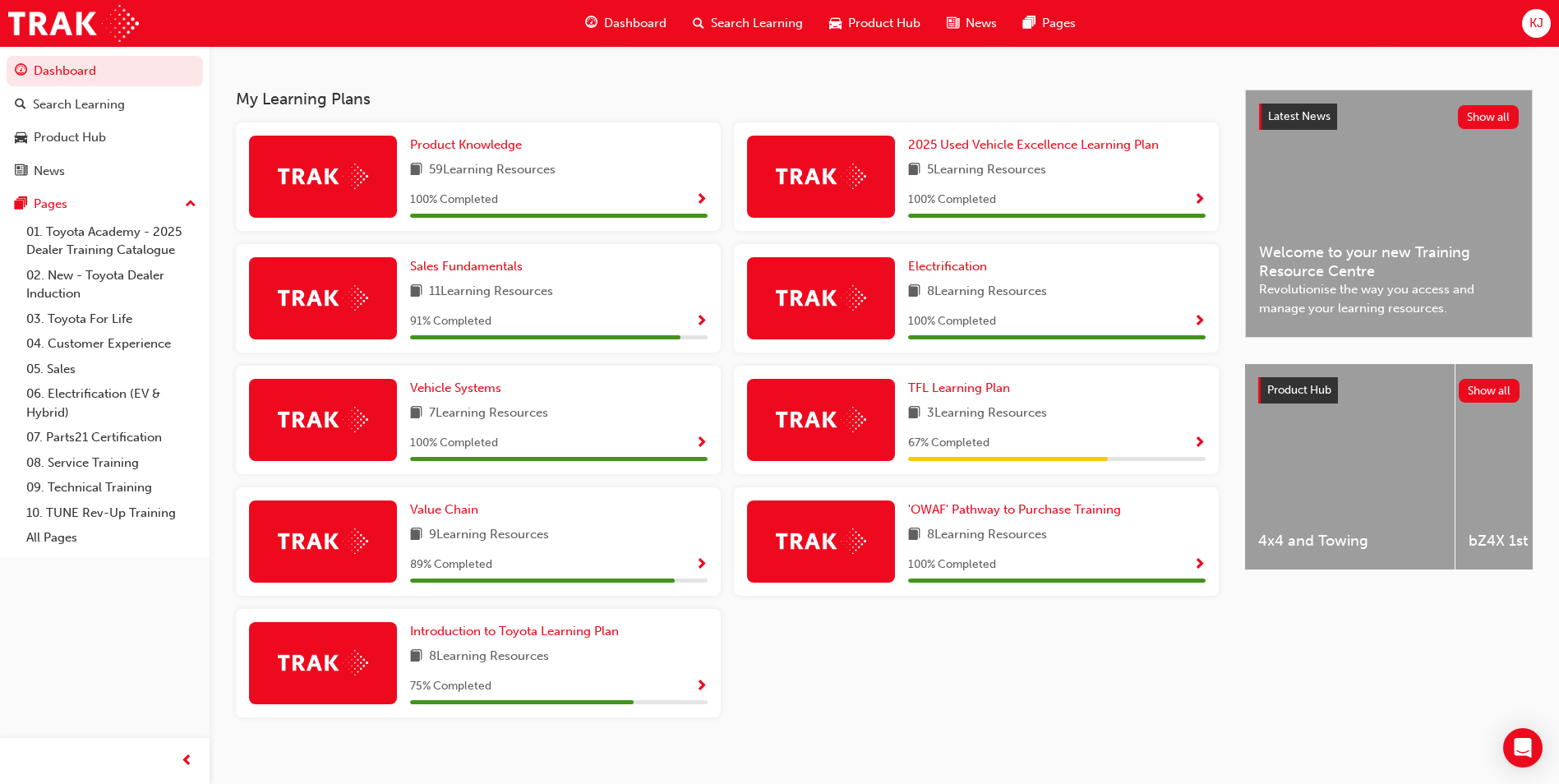
click at [698, 571] on span "Show Progress" at bounding box center [701, 565] width 13 height 15
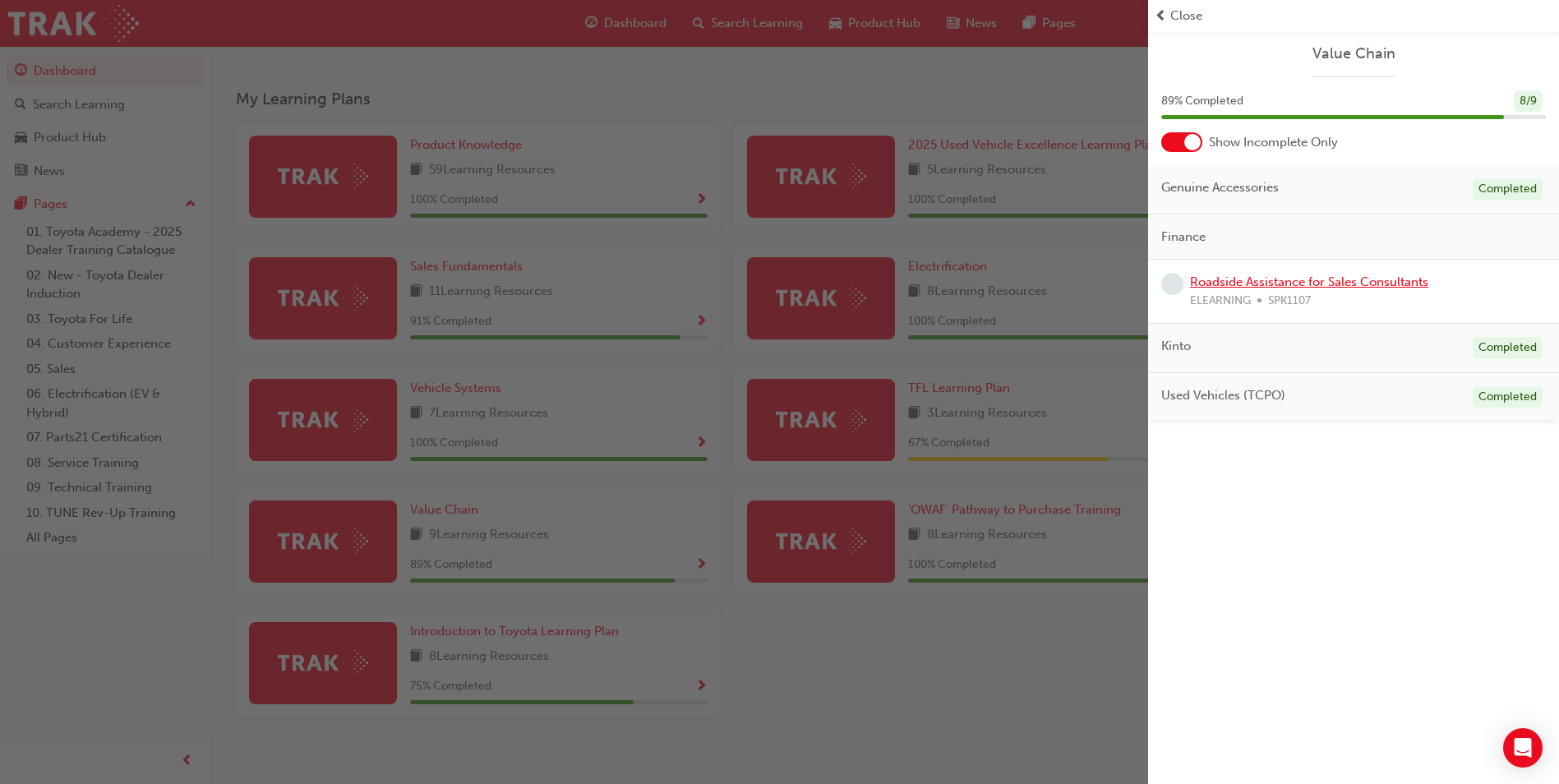
click at [1217, 289] on link "Roadside Assistance for Sales Consultants" at bounding box center [1309, 282] width 238 height 15
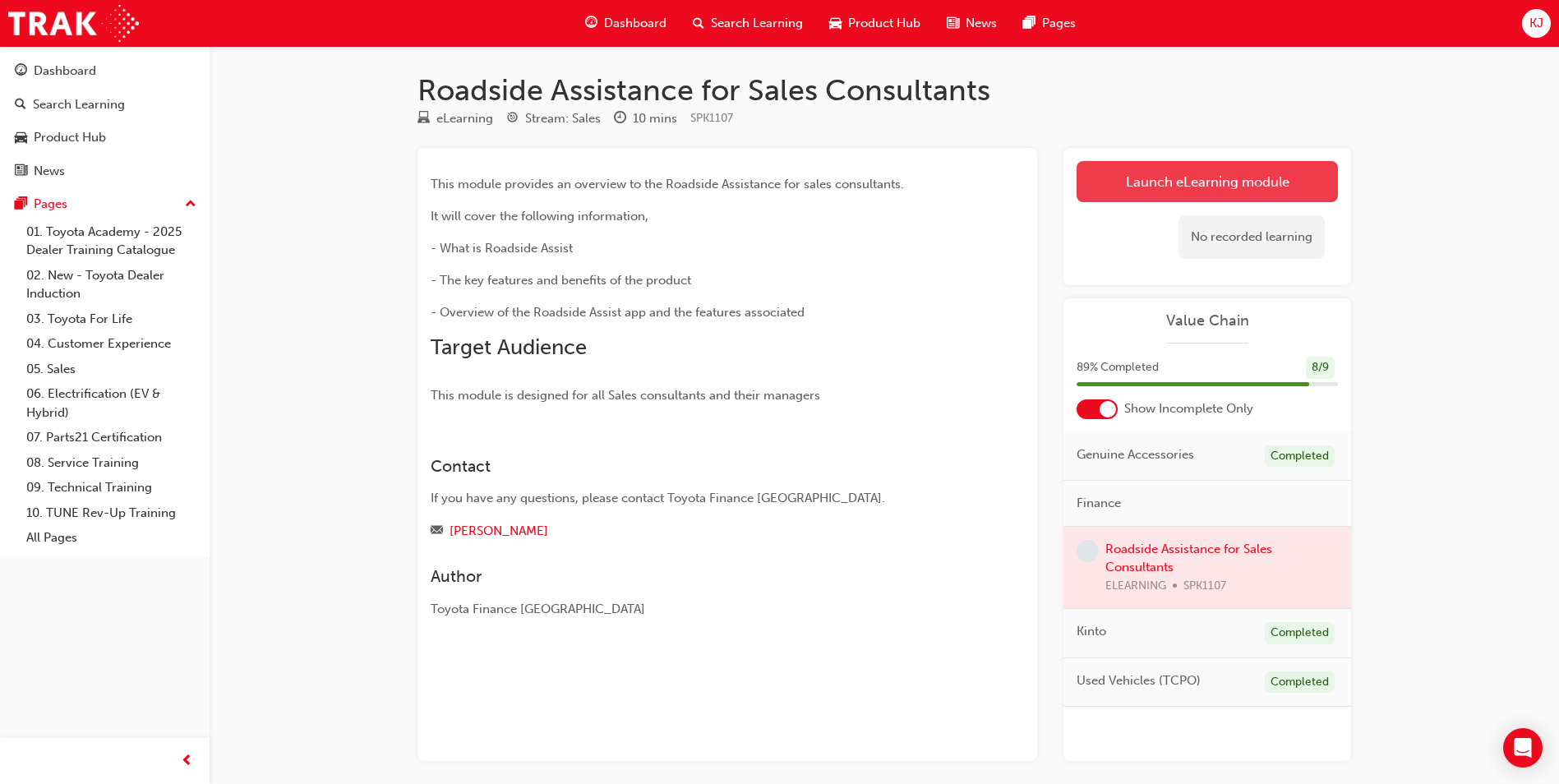
click at [1134, 188] on link "Launch eLearning module" at bounding box center [1207, 181] width 262 height 41
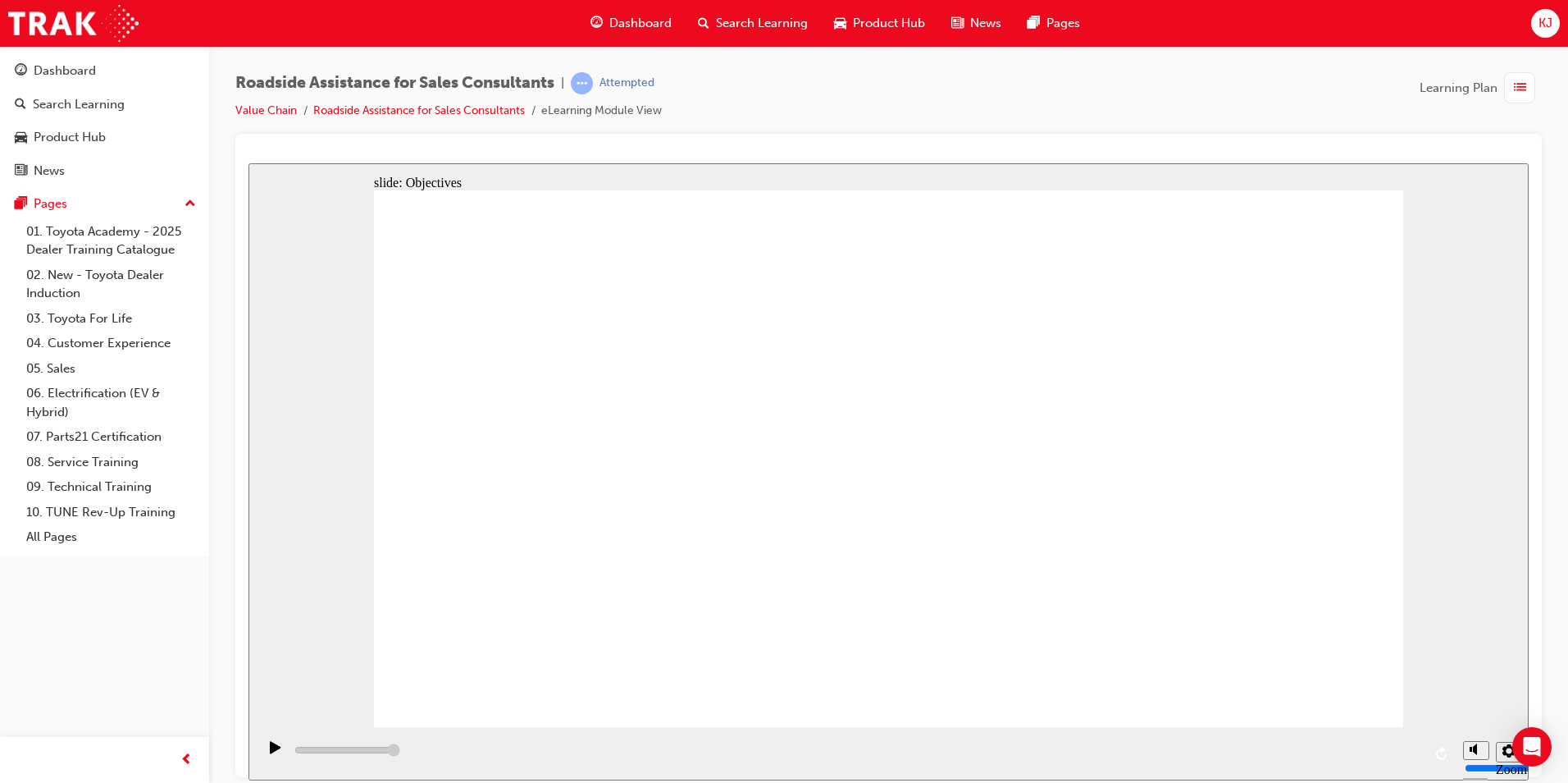
type input "23000"
checkbox input "true"
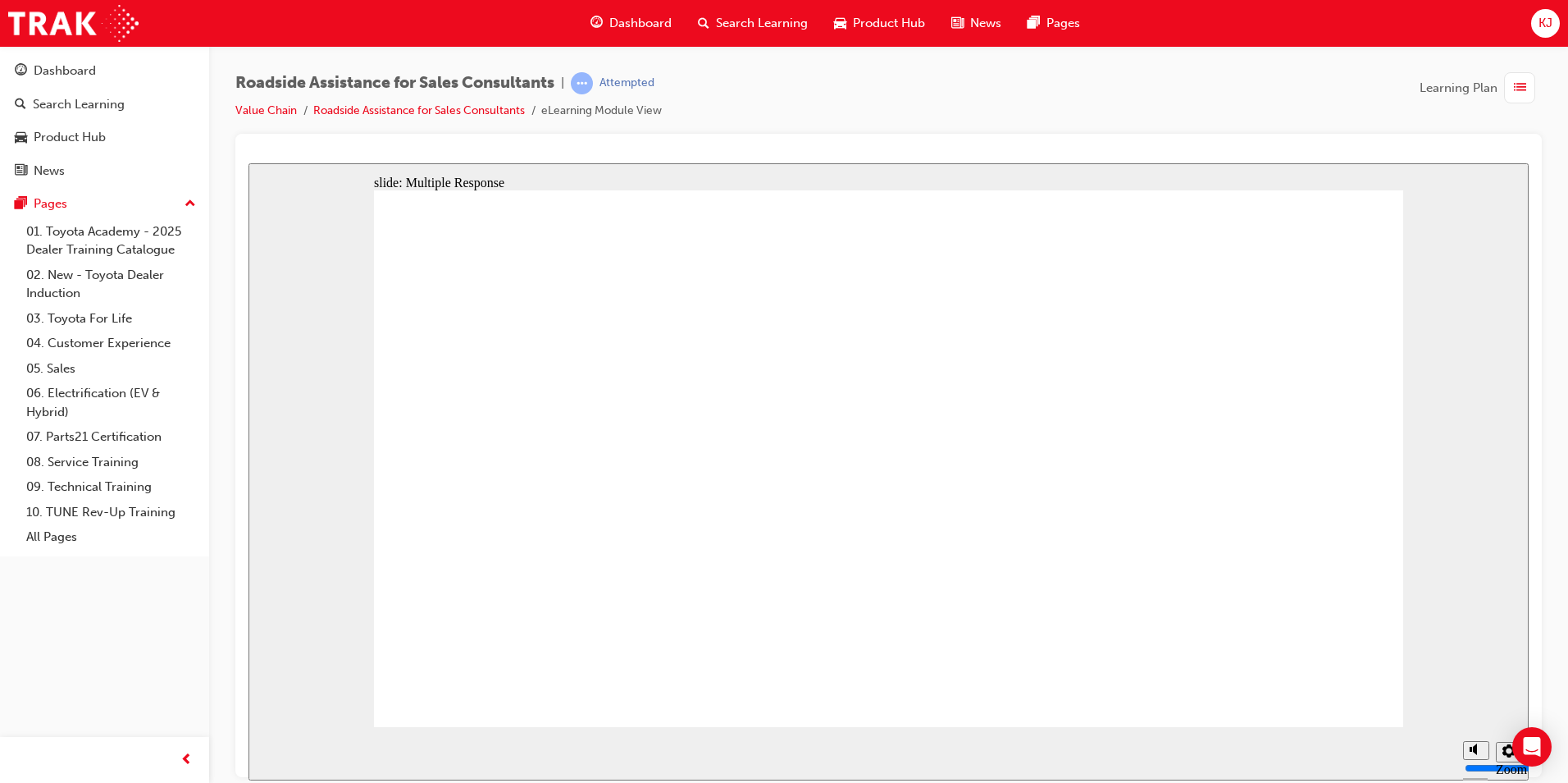
checkbox input "true"
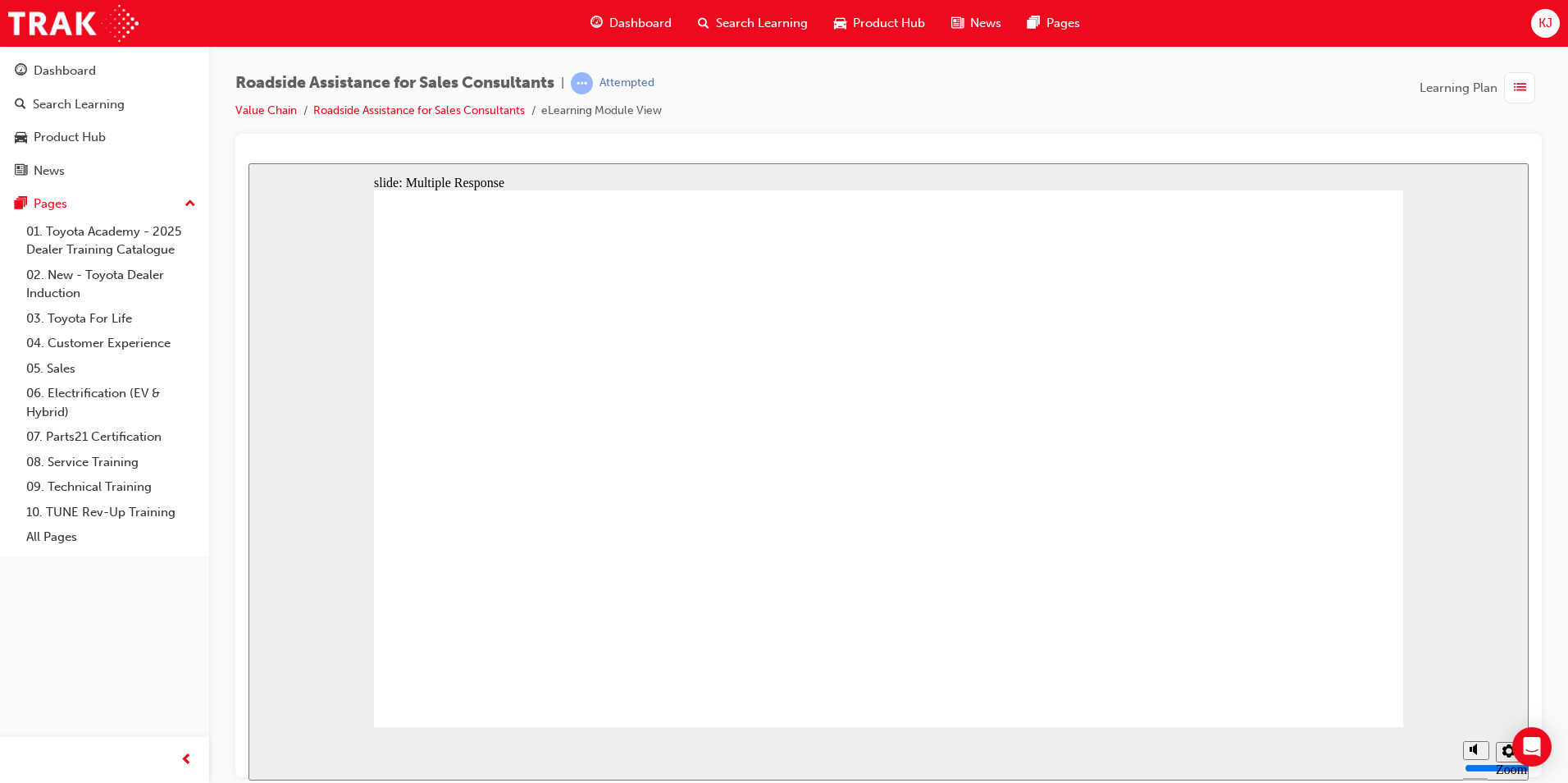
checkbox input "true"
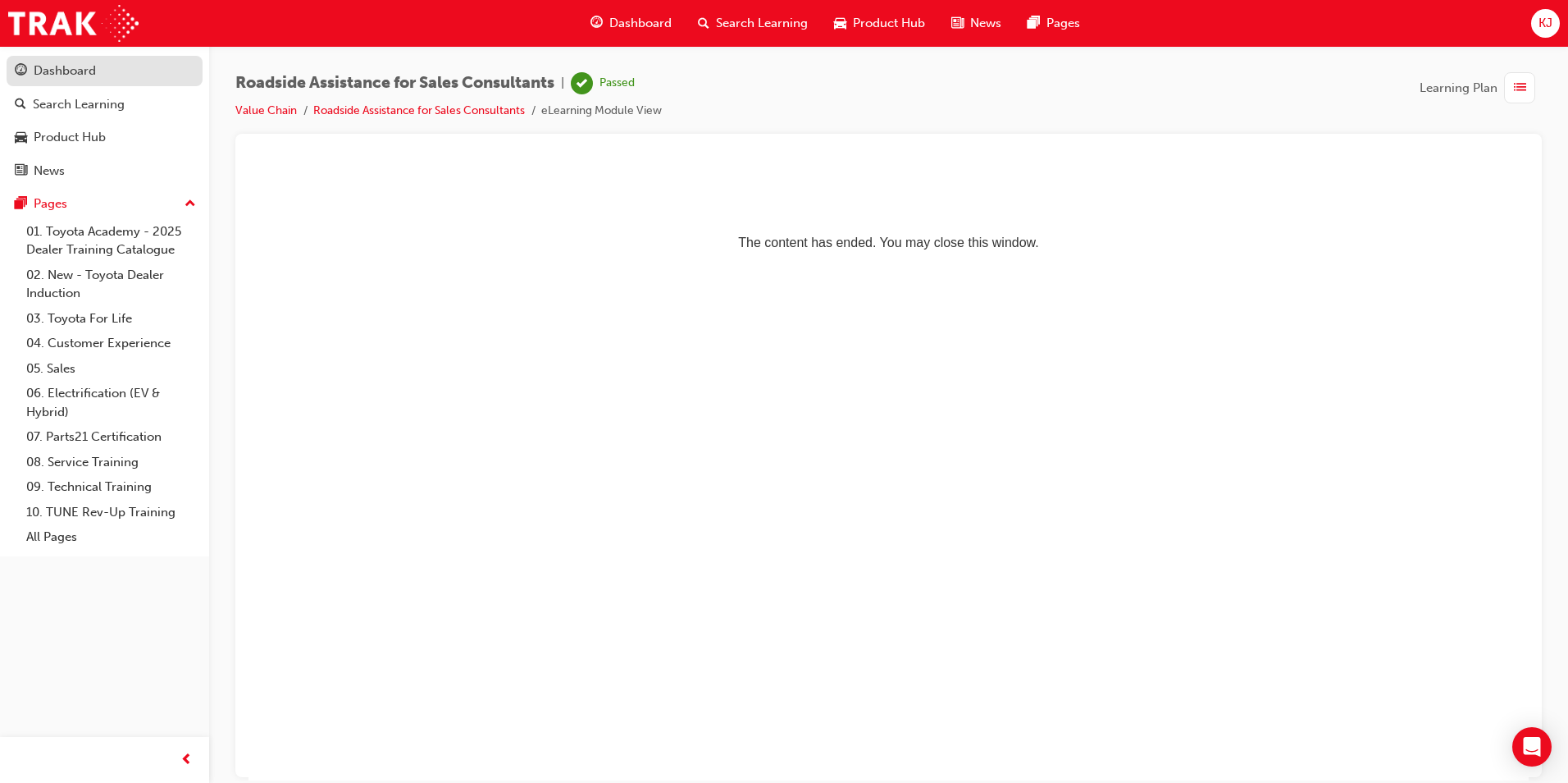
click at [81, 63] on div "Dashboard" at bounding box center [65, 71] width 62 height 19
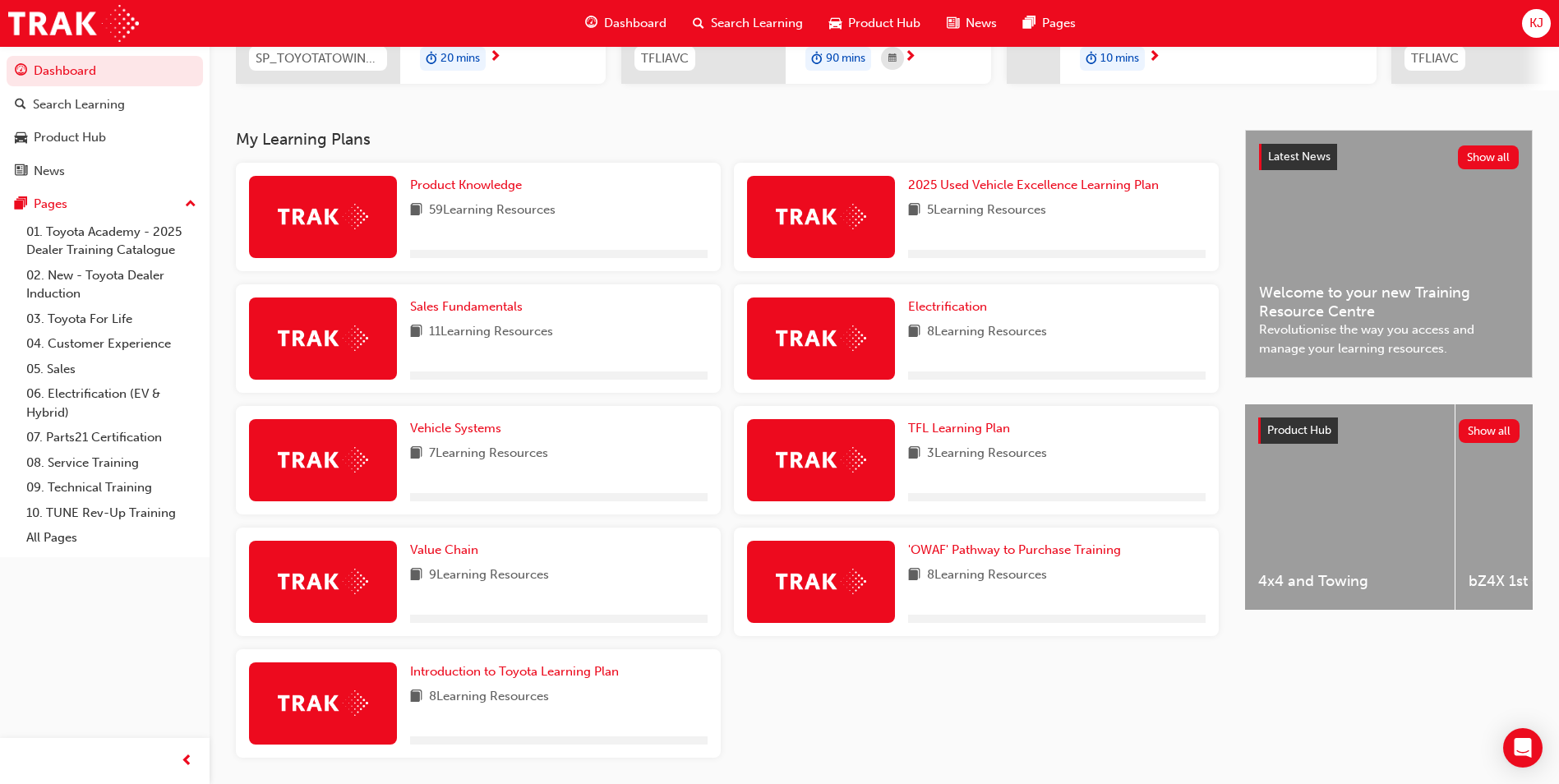
scroll to position [328, 0]
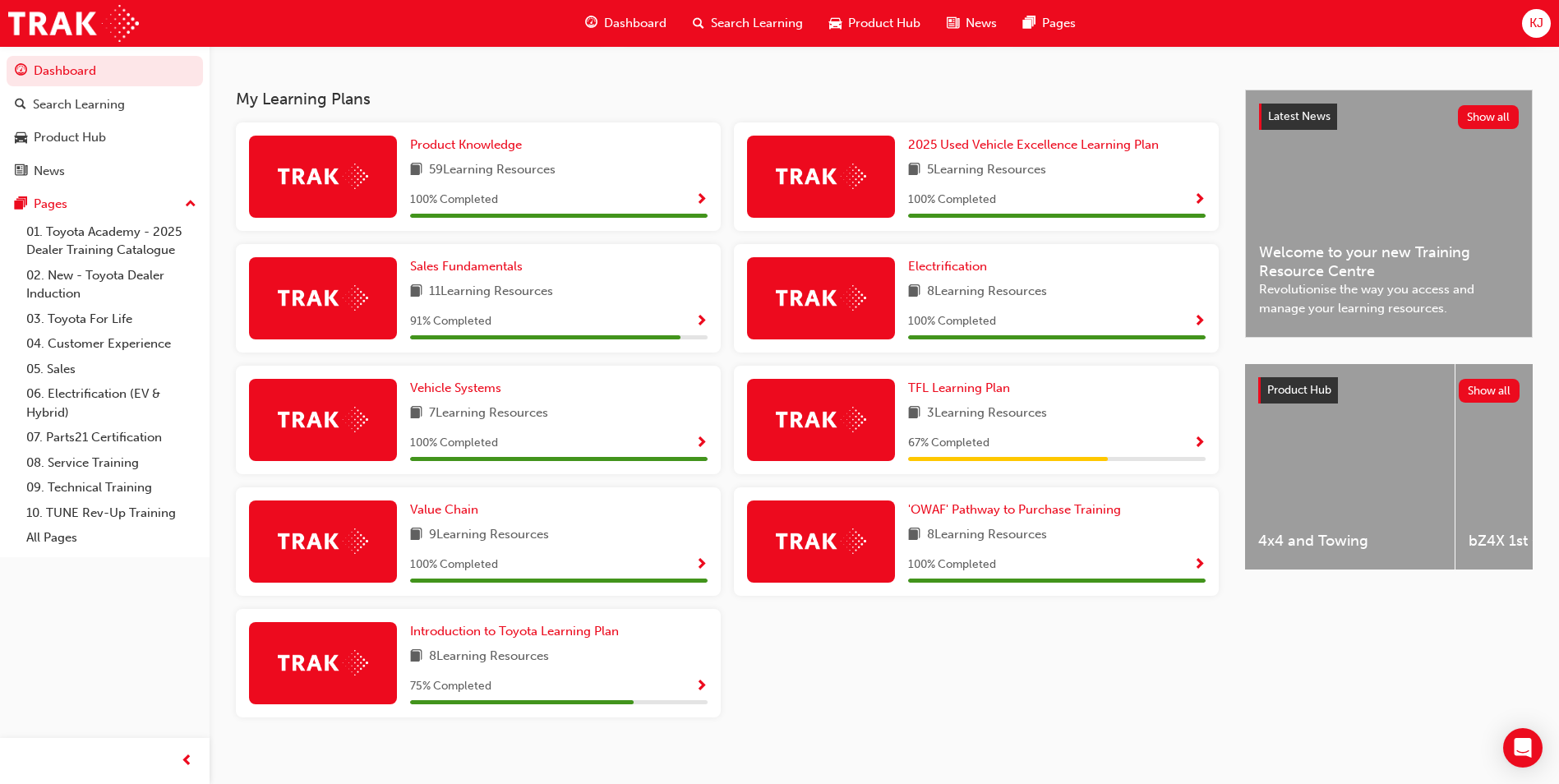
click at [698, 327] on span "Show Progress" at bounding box center [701, 322] width 13 height 15
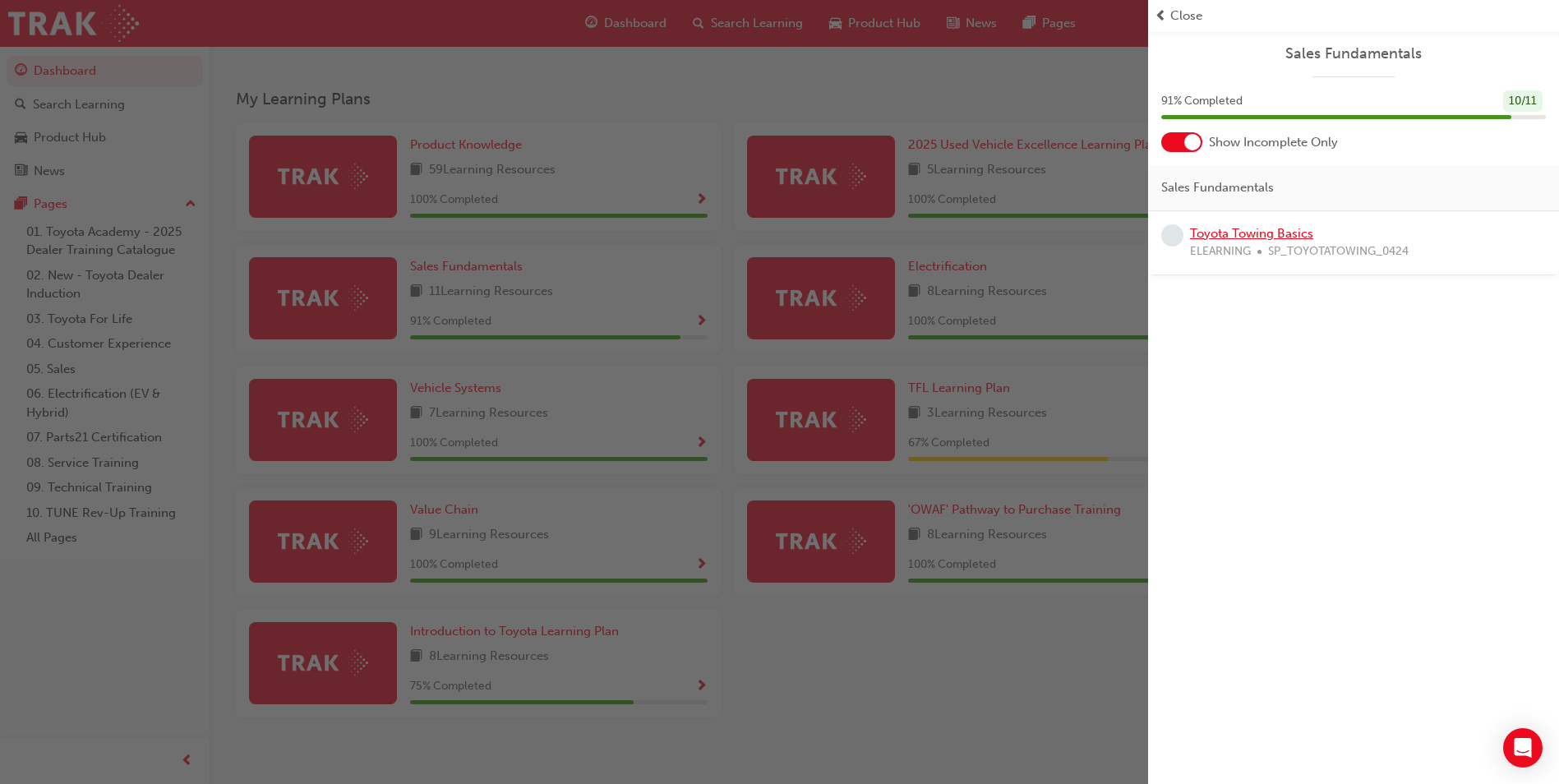
click at [1245, 233] on link "Toyota Towing Basics" at bounding box center [1252, 234] width 123 height 15
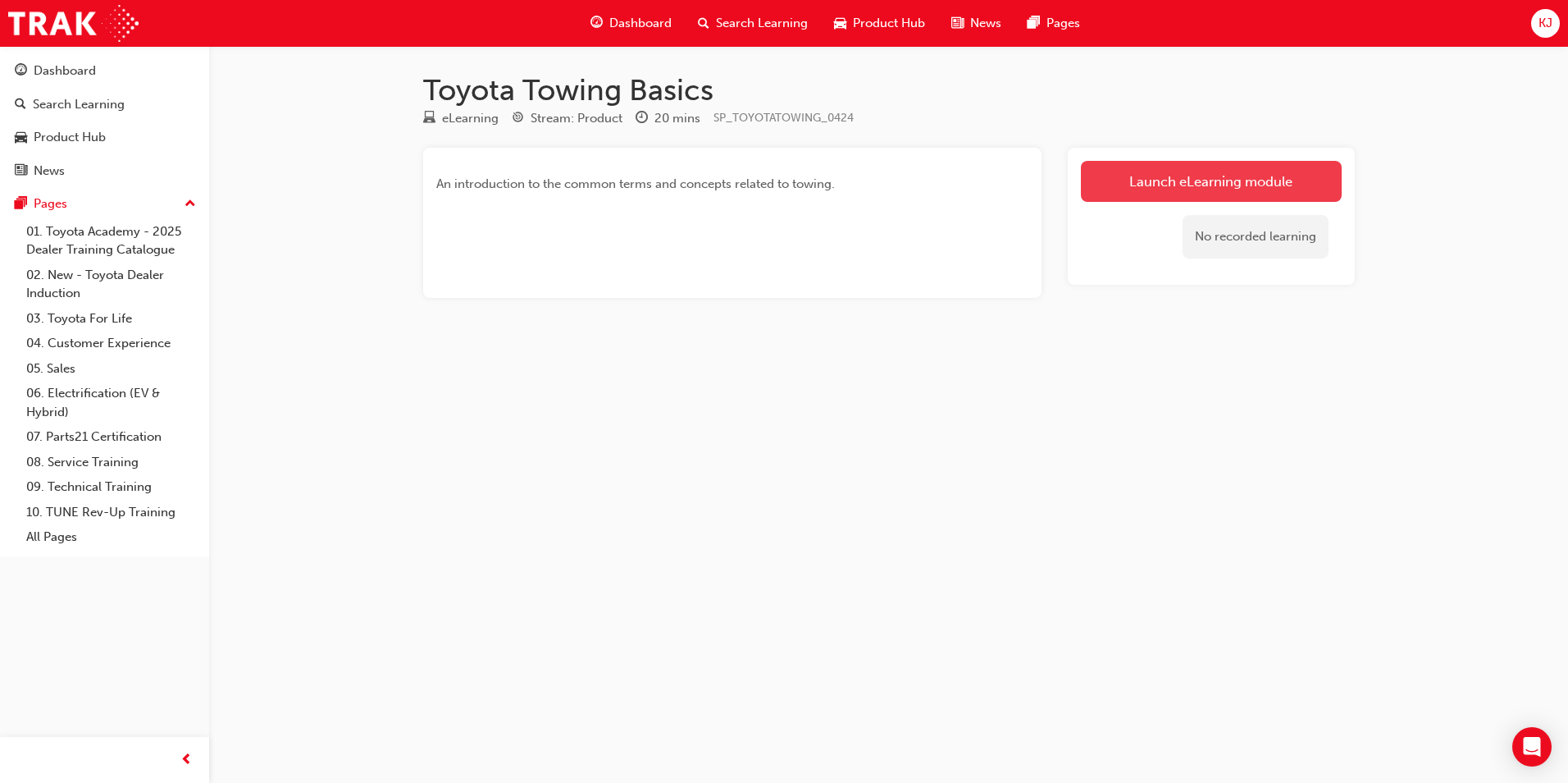
click at [1169, 199] on link "Launch eLearning module" at bounding box center [1212, 181] width 261 height 41
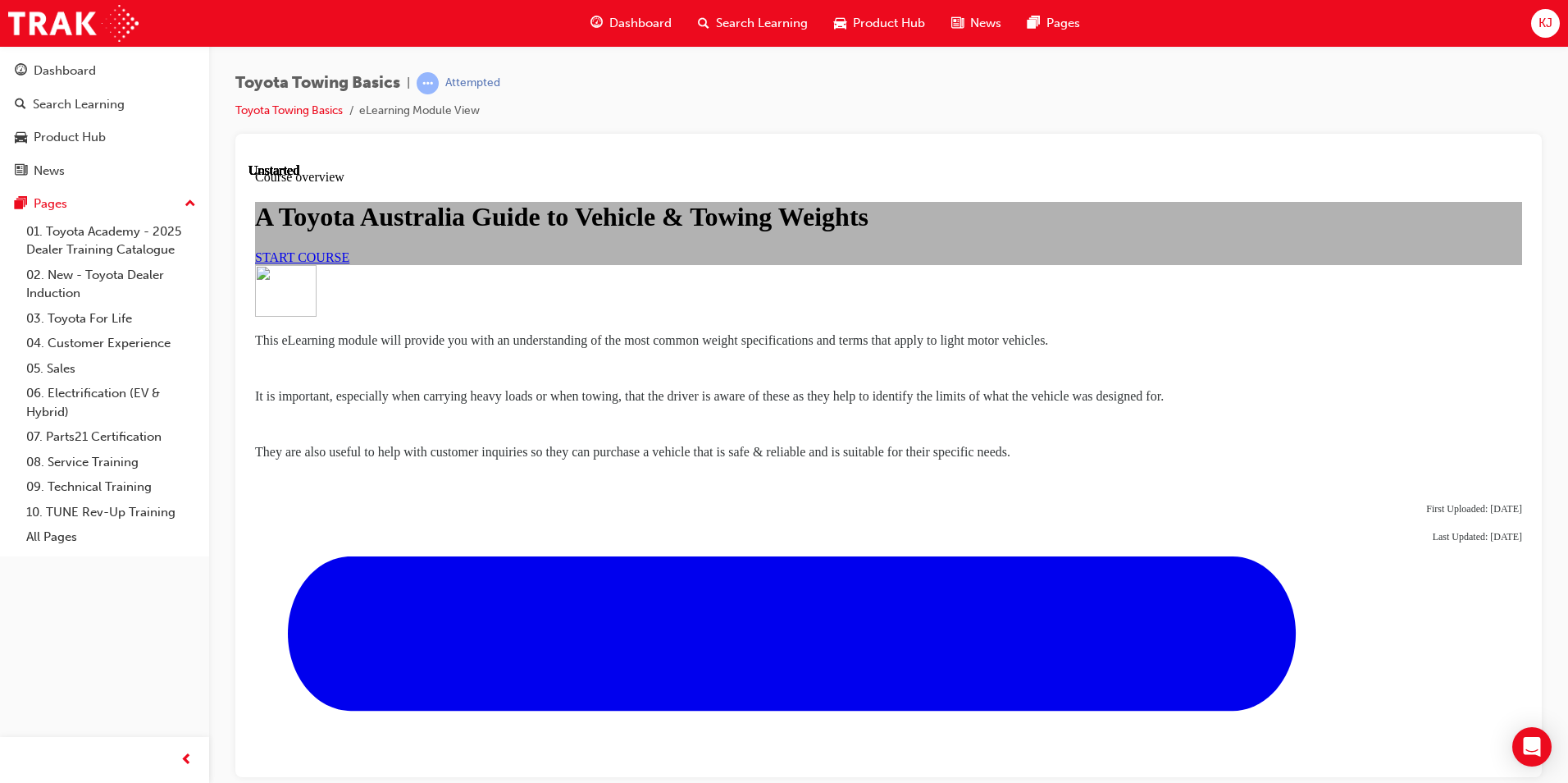
click at [350, 264] on span "START COURSE" at bounding box center [302, 256] width 94 height 14
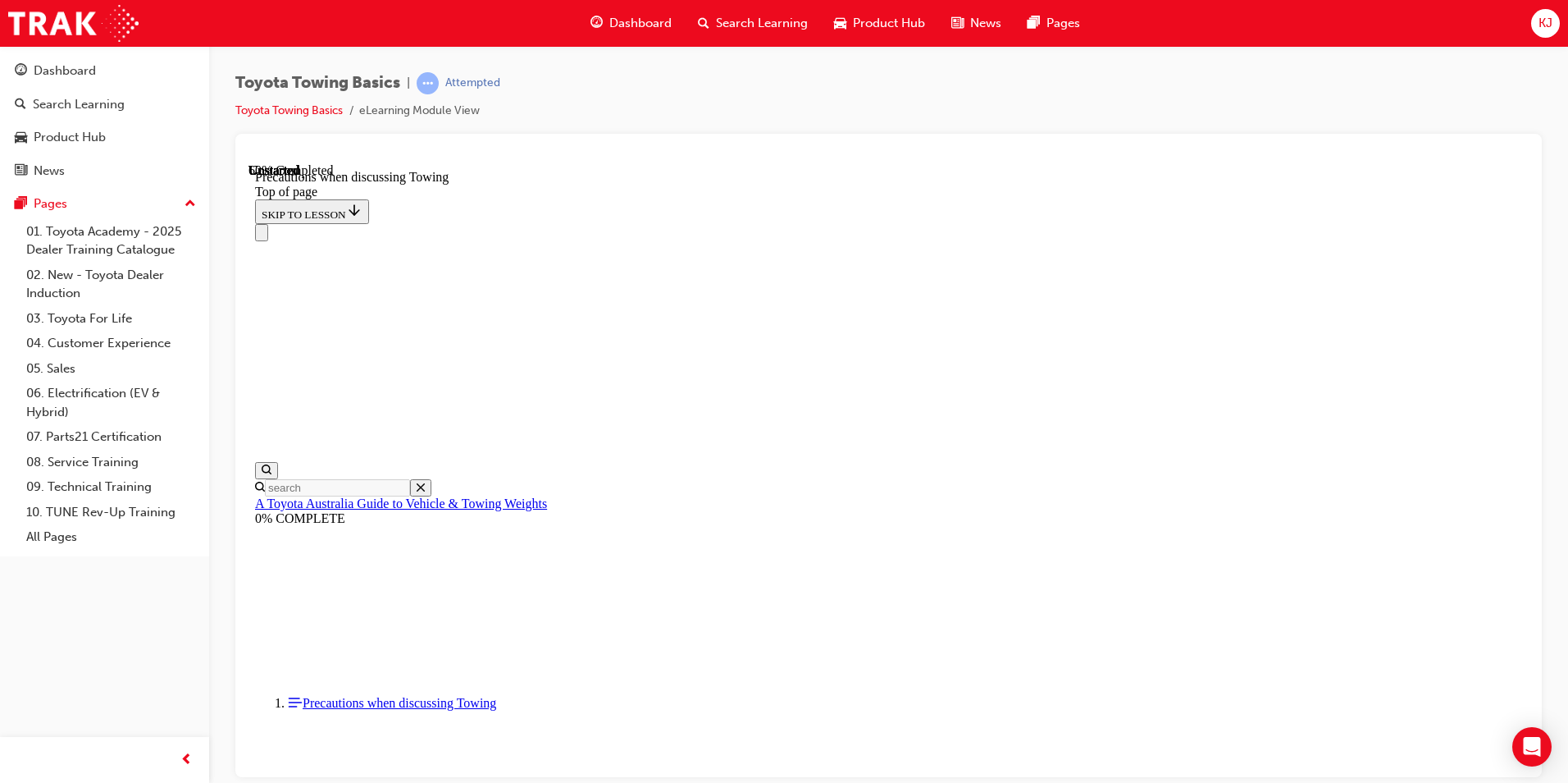
scroll to position [953, 0]
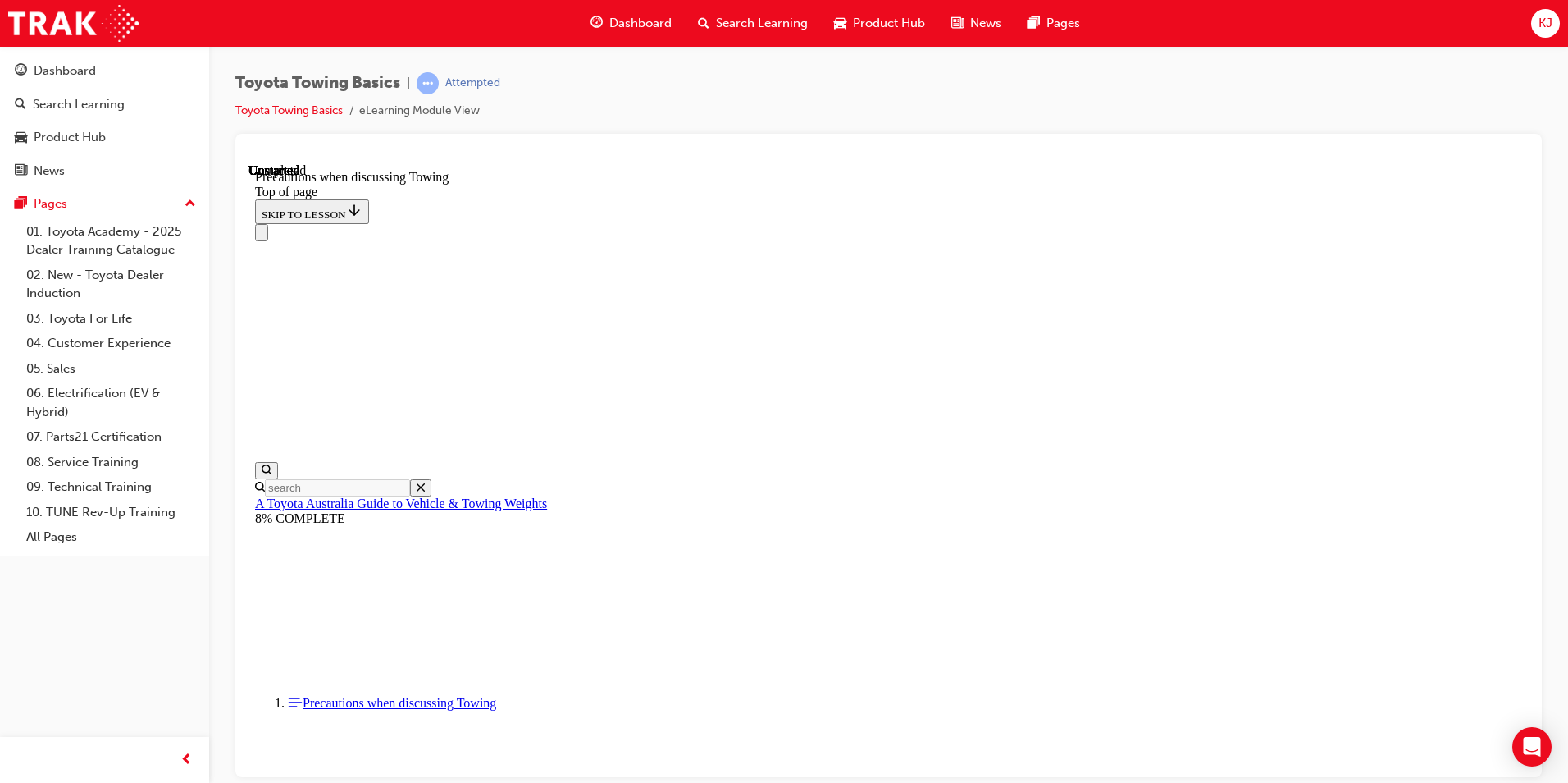
scroll to position [1740, 0]
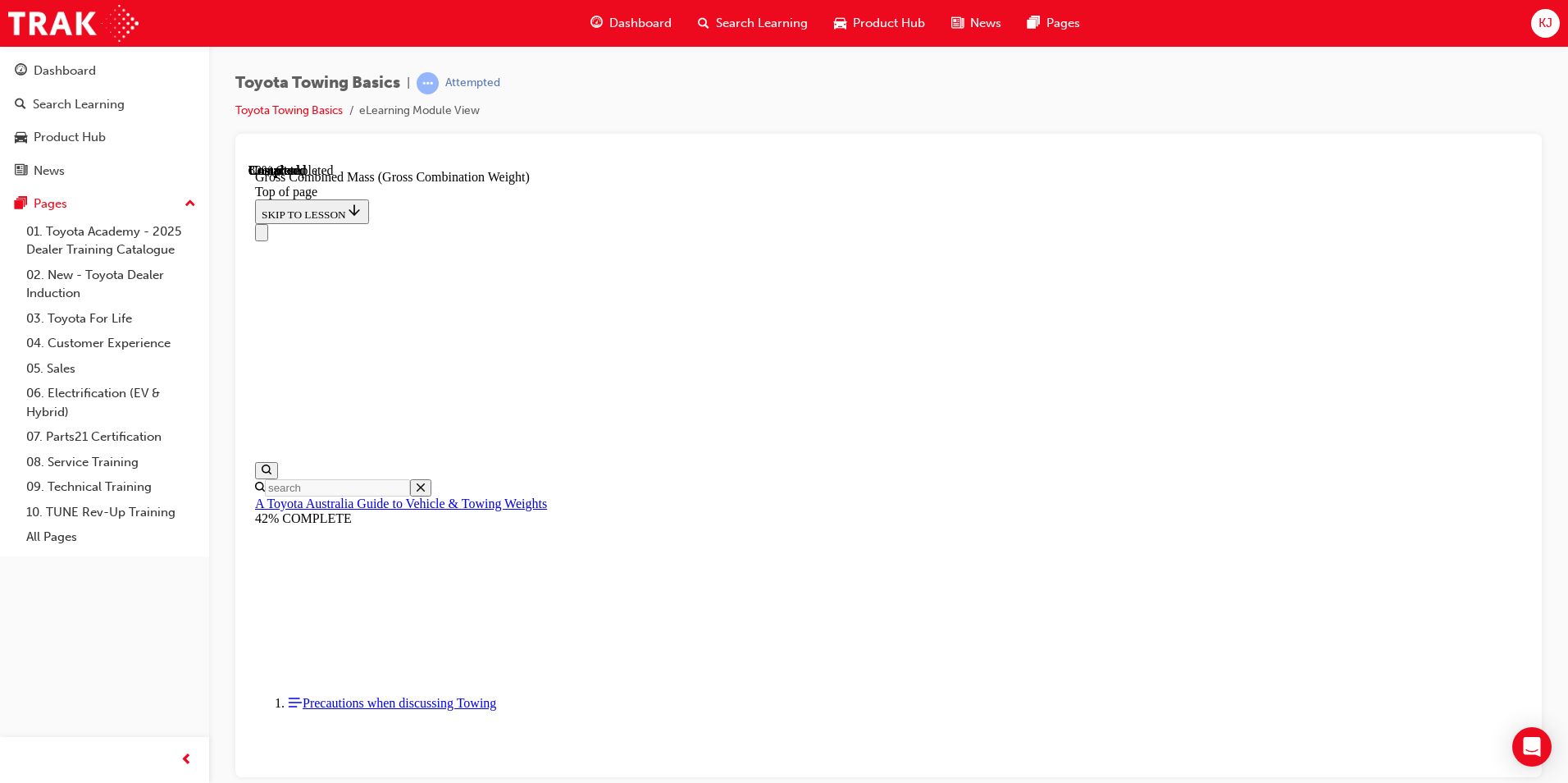
scroll to position [700, 0]
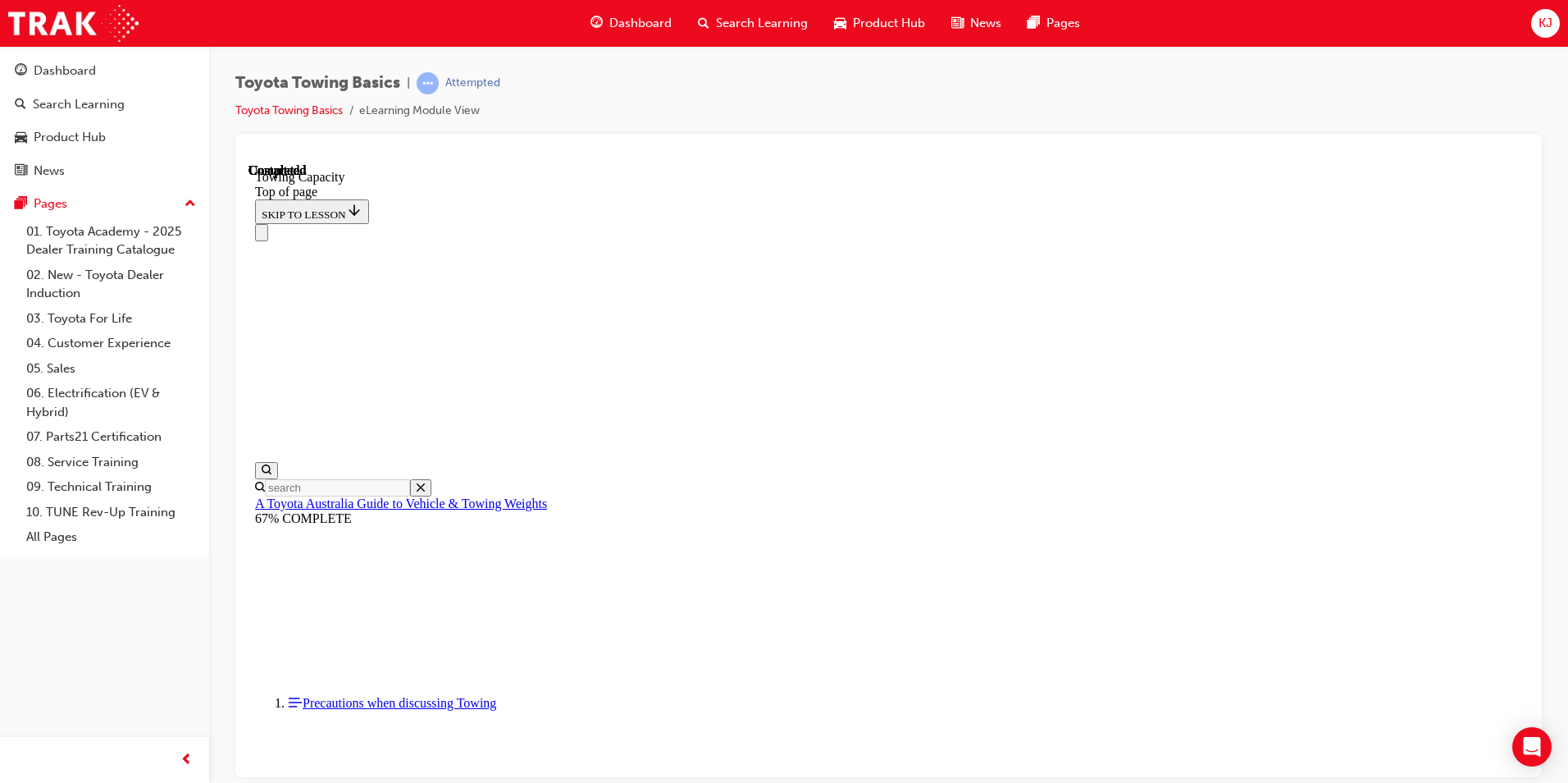
drag, startPoint x: 1150, startPoint y: 742, endPoint x: 1123, endPoint y: 715, distance: 38.2
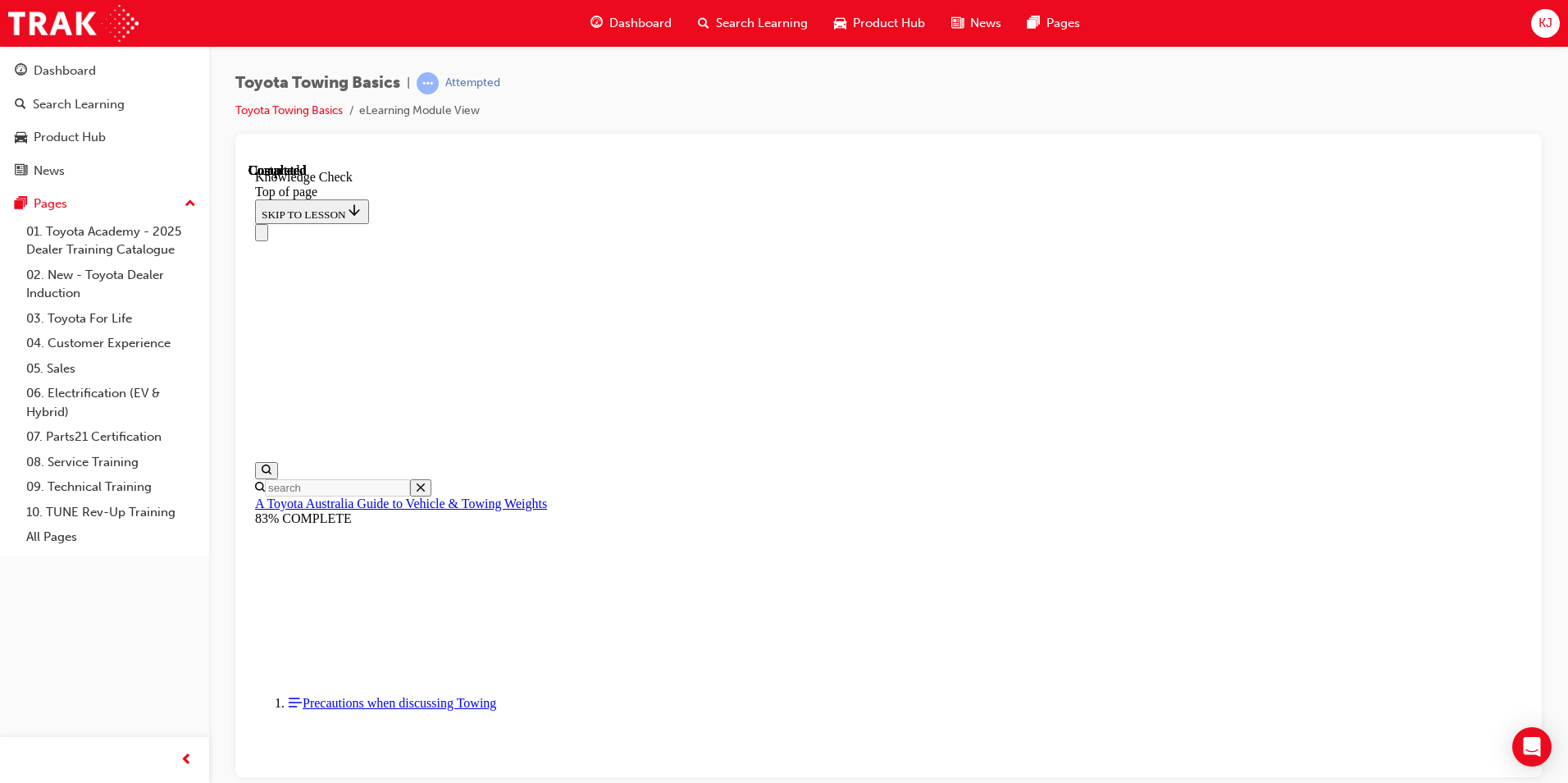
drag, startPoint x: 876, startPoint y: 17626, endPoint x: 714, endPoint y: 17571, distance: 171.1
drag, startPoint x: 725, startPoint y: 17619, endPoint x: 764, endPoint y: 17581, distance: 54.5
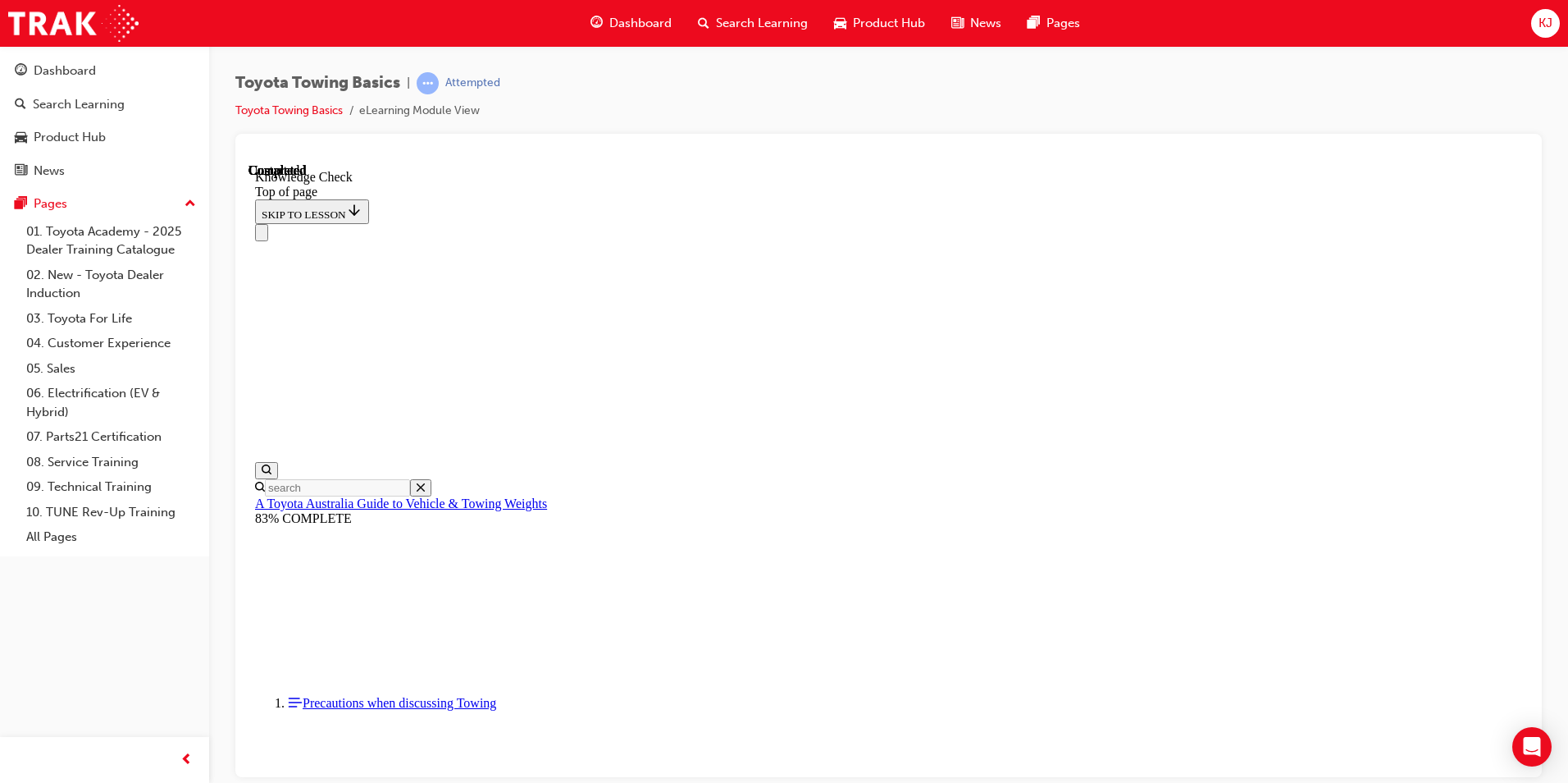
drag, startPoint x: 543, startPoint y: 17461, endPoint x: 667, endPoint y: 17457, distance: 124.1
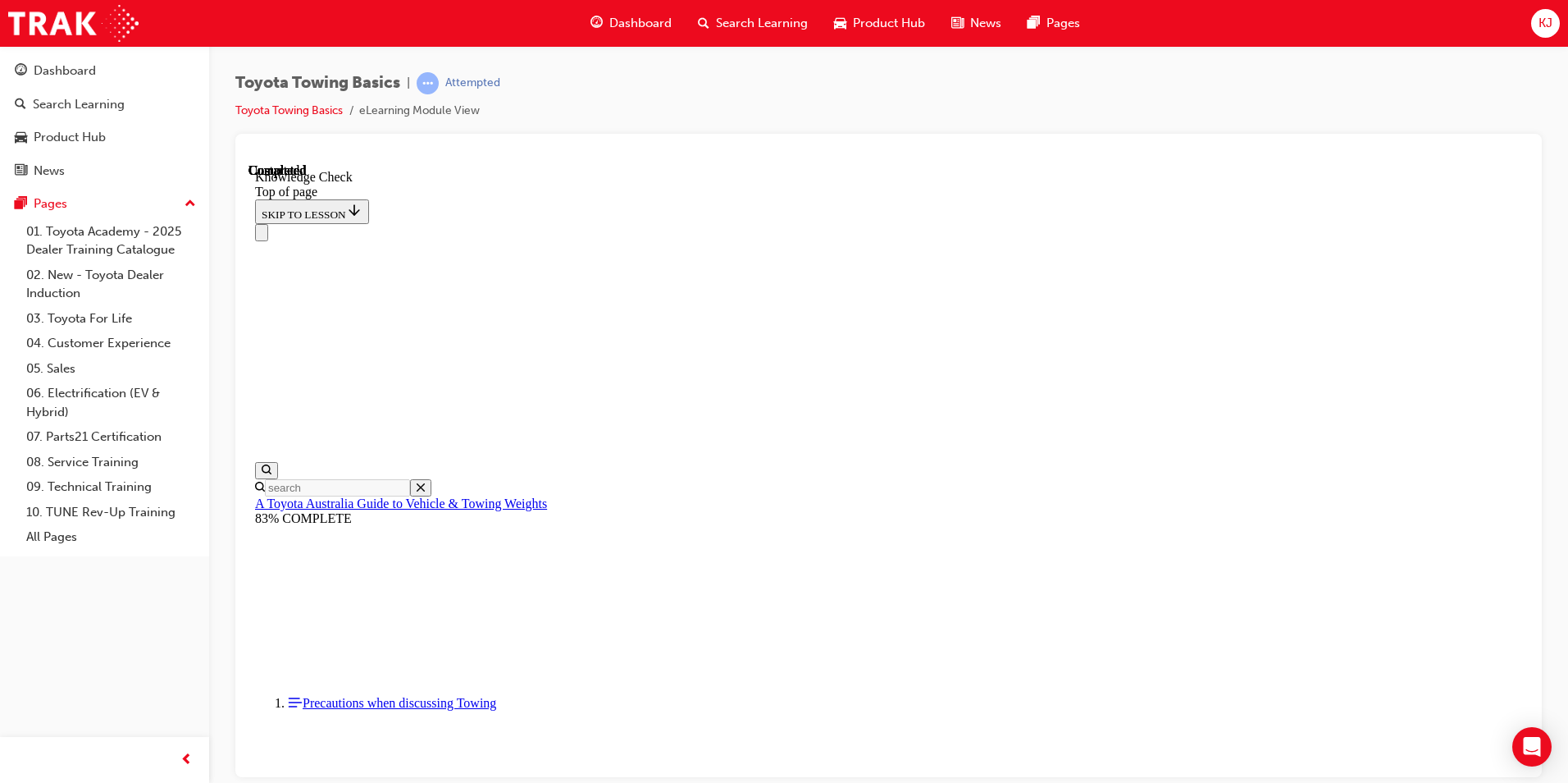
scroll to position [410, 0]
drag, startPoint x: 480, startPoint y: 17719, endPoint x: 485, endPoint y: 17712, distance: 8.6
drag, startPoint x: 494, startPoint y: 17699, endPoint x: 818, endPoint y: 17309, distance: 507.0
drag, startPoint x: 485, startPoint y: 17722, endPoint x: 604, endPoint y: 17442, distance: 304.2
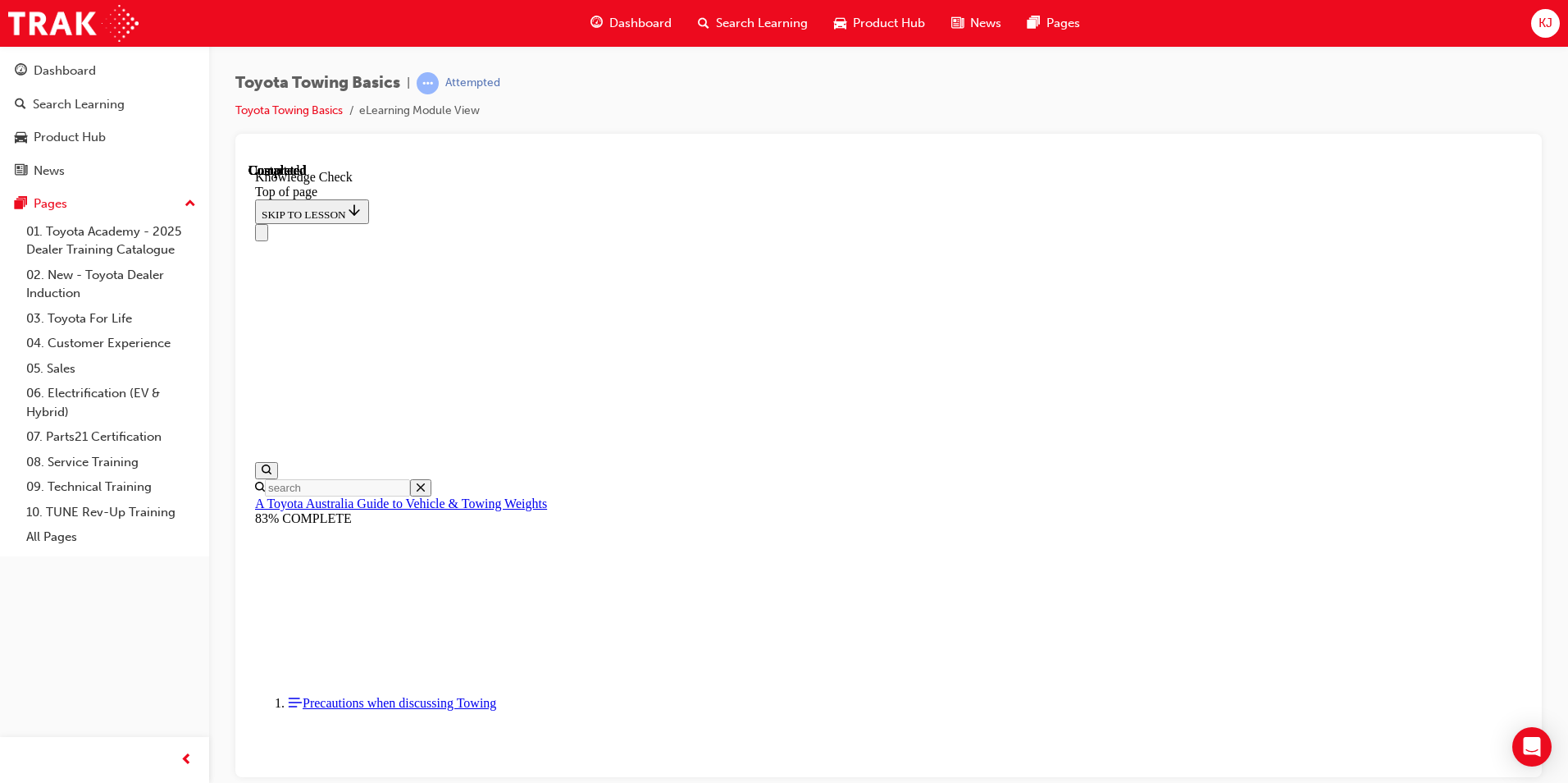
drag, startPoint x: 475, startPoint y: 17729, endPoint x: 1007, endPoint y: 17613, distance: 544.5
drag, startPoint x: 491, startPoint y: 17711, endPoint x: 862, endPoint y: 17626, distance: 380.6
drag, startPoint x: 485, startPoint y: 17714, endPoint x: 719, endPoint y: 17536, distance: 294.0
drag, startPoint x: 474, startPoint y: 17713, endPoint x: 449, endPoint y: 17621, distance: 95.3
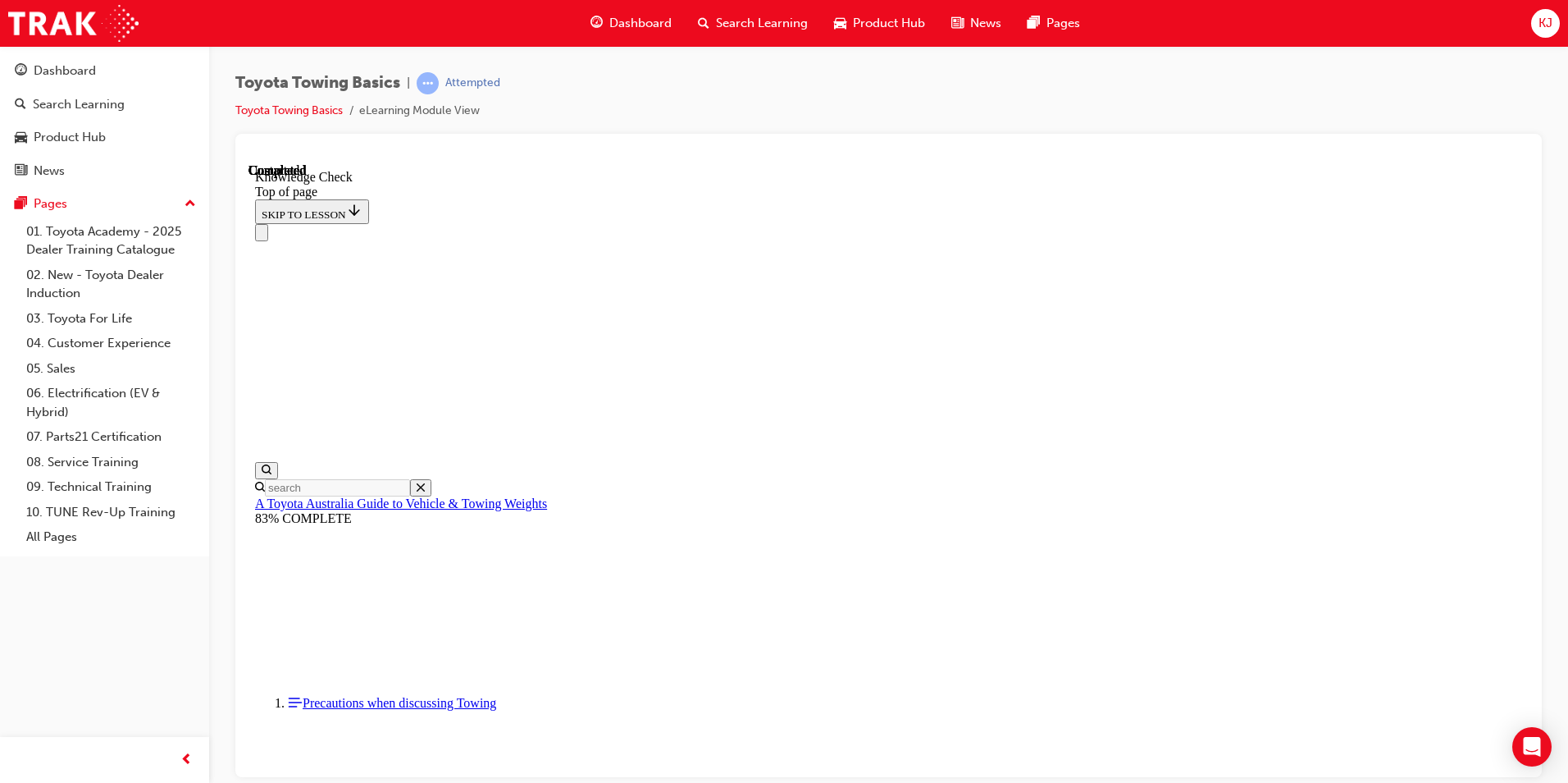
drag, startPoint x: 480, startPoint y: 17726, endPoint x: 579, endPoint y: 17303, distance: 434.4
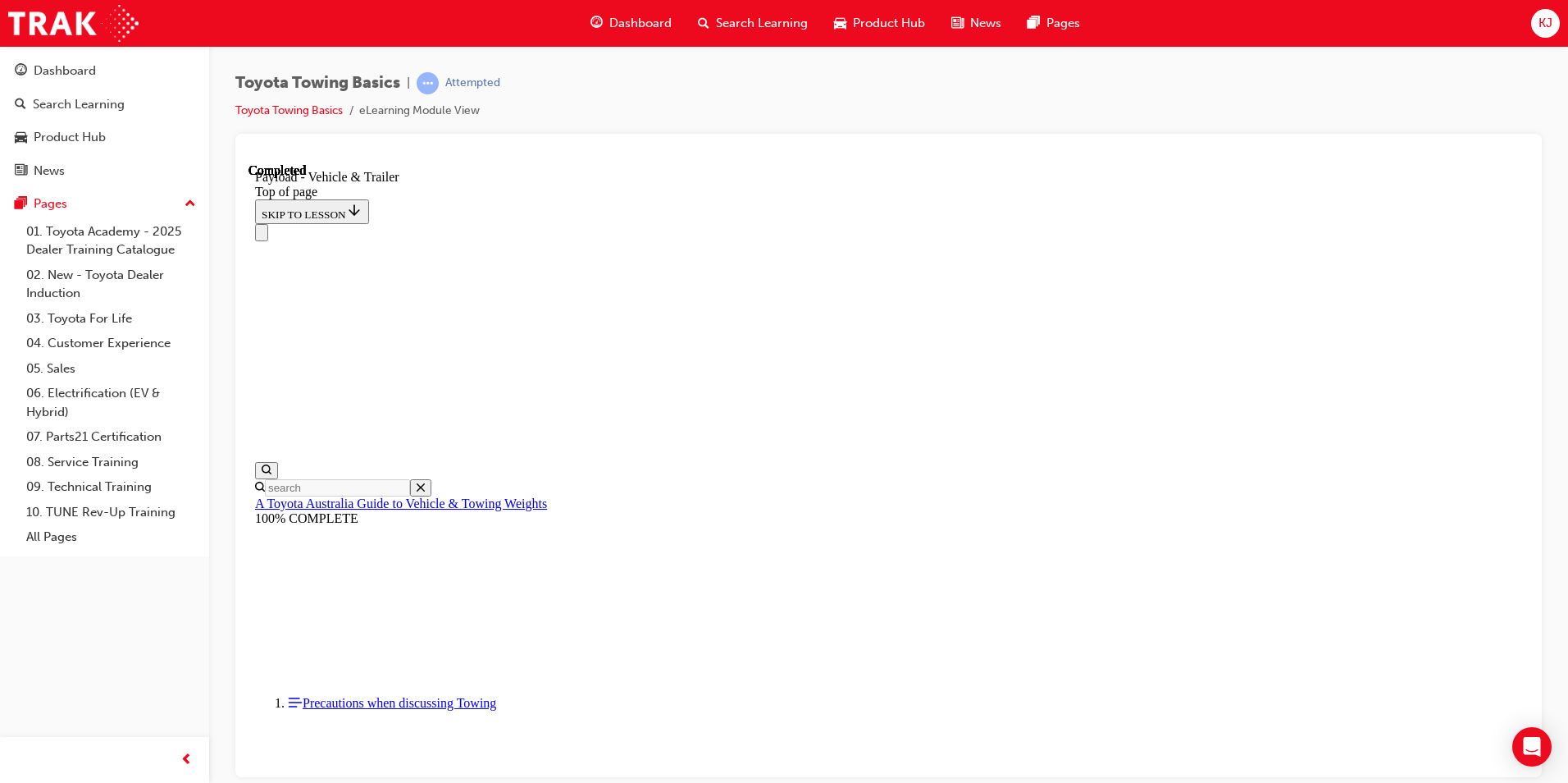
scroll to position [100, 0]
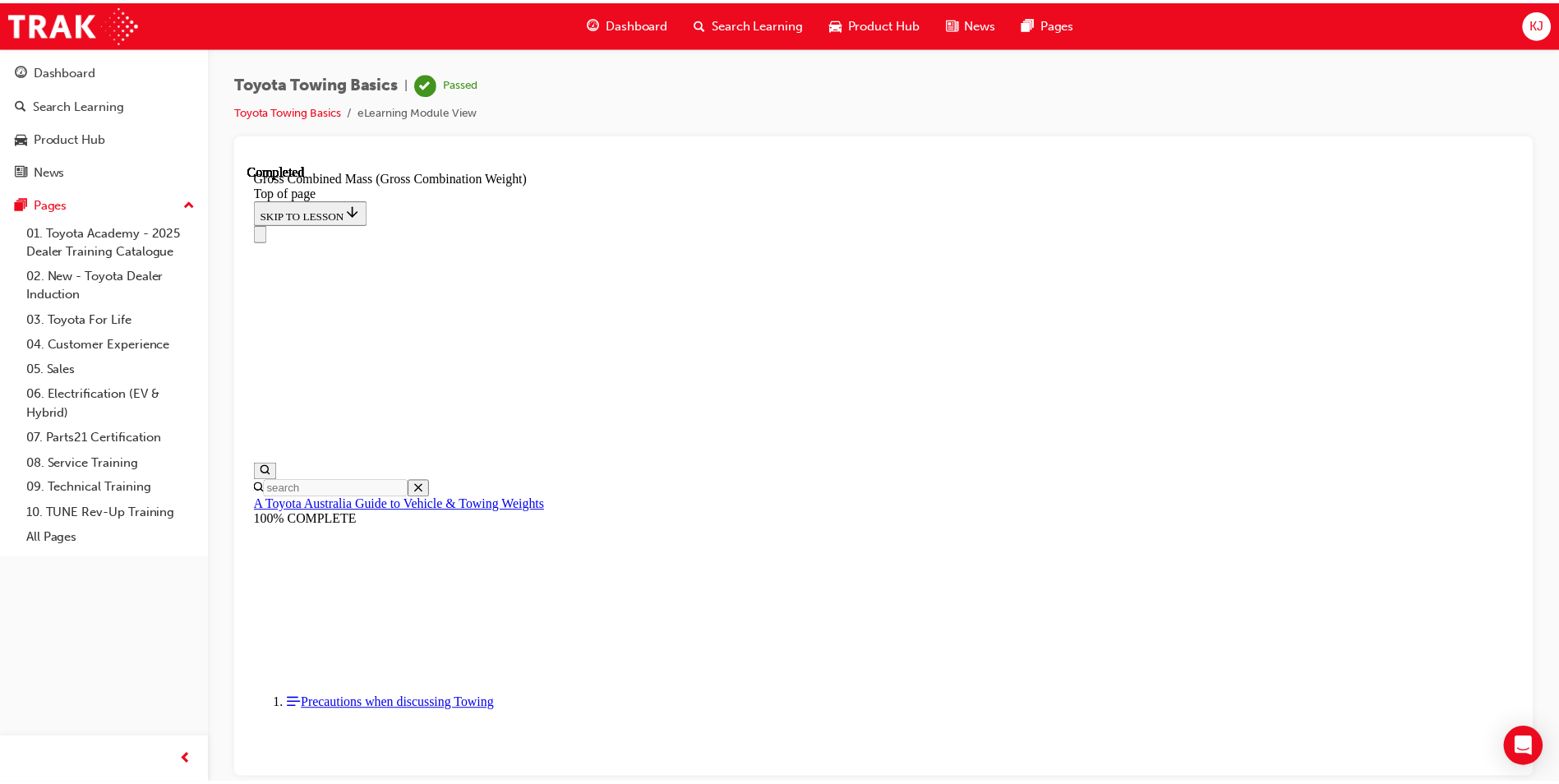
scroll to position [247, 0]
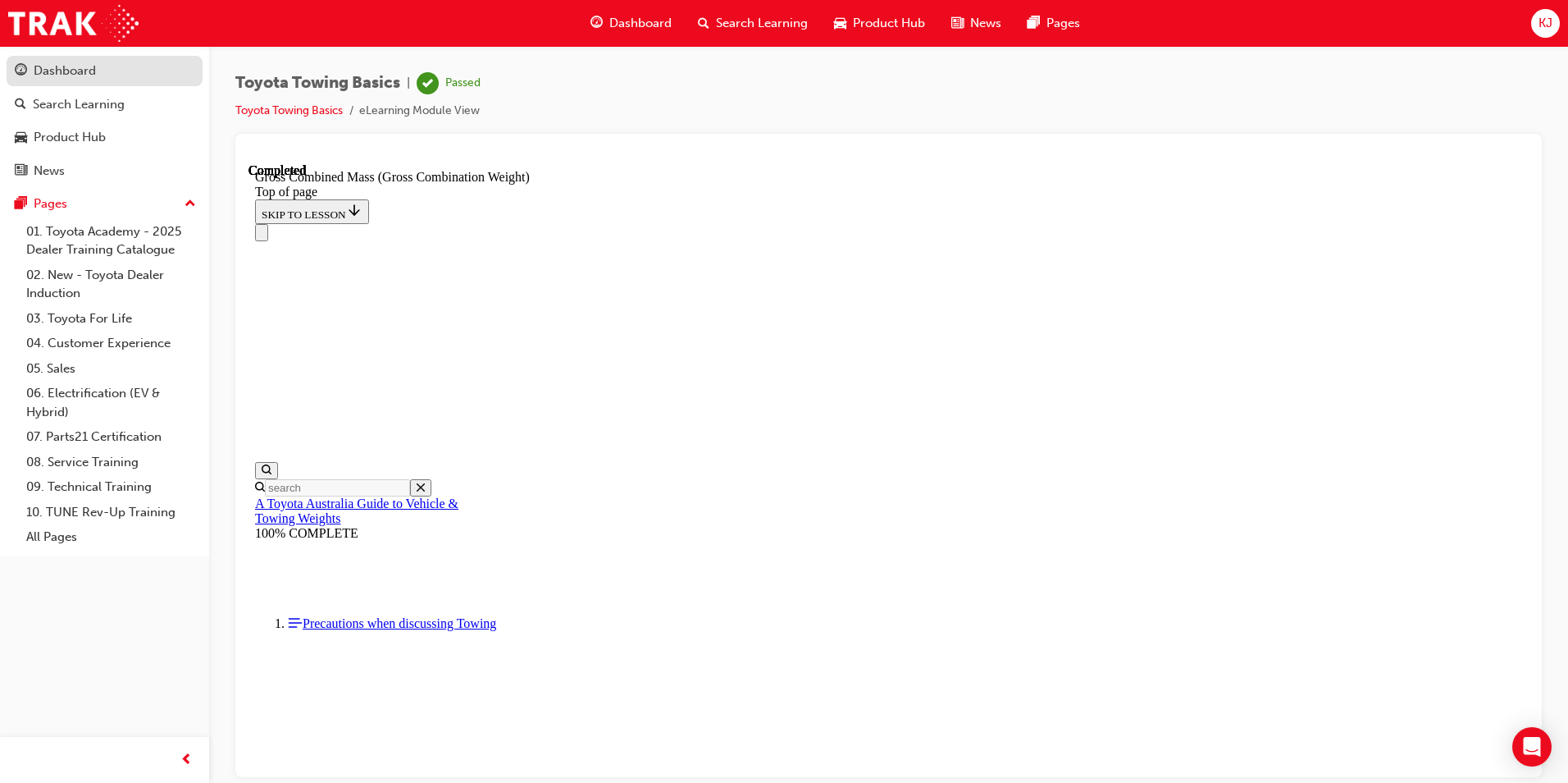
click at [45, 77] on div "Dashboard" at bounding box center [65, 71] width 62 height 19
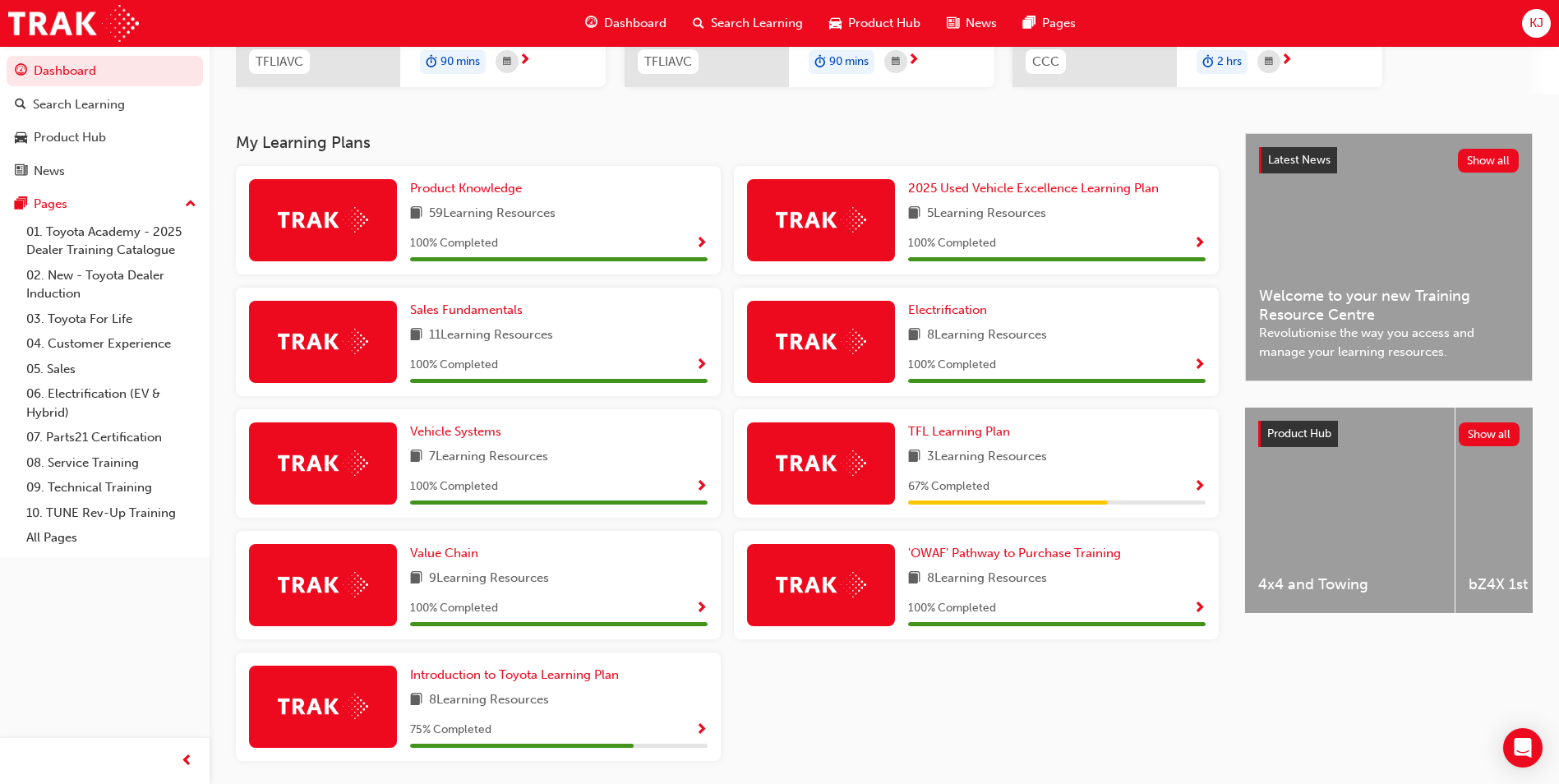
scroll to position [343, 0]
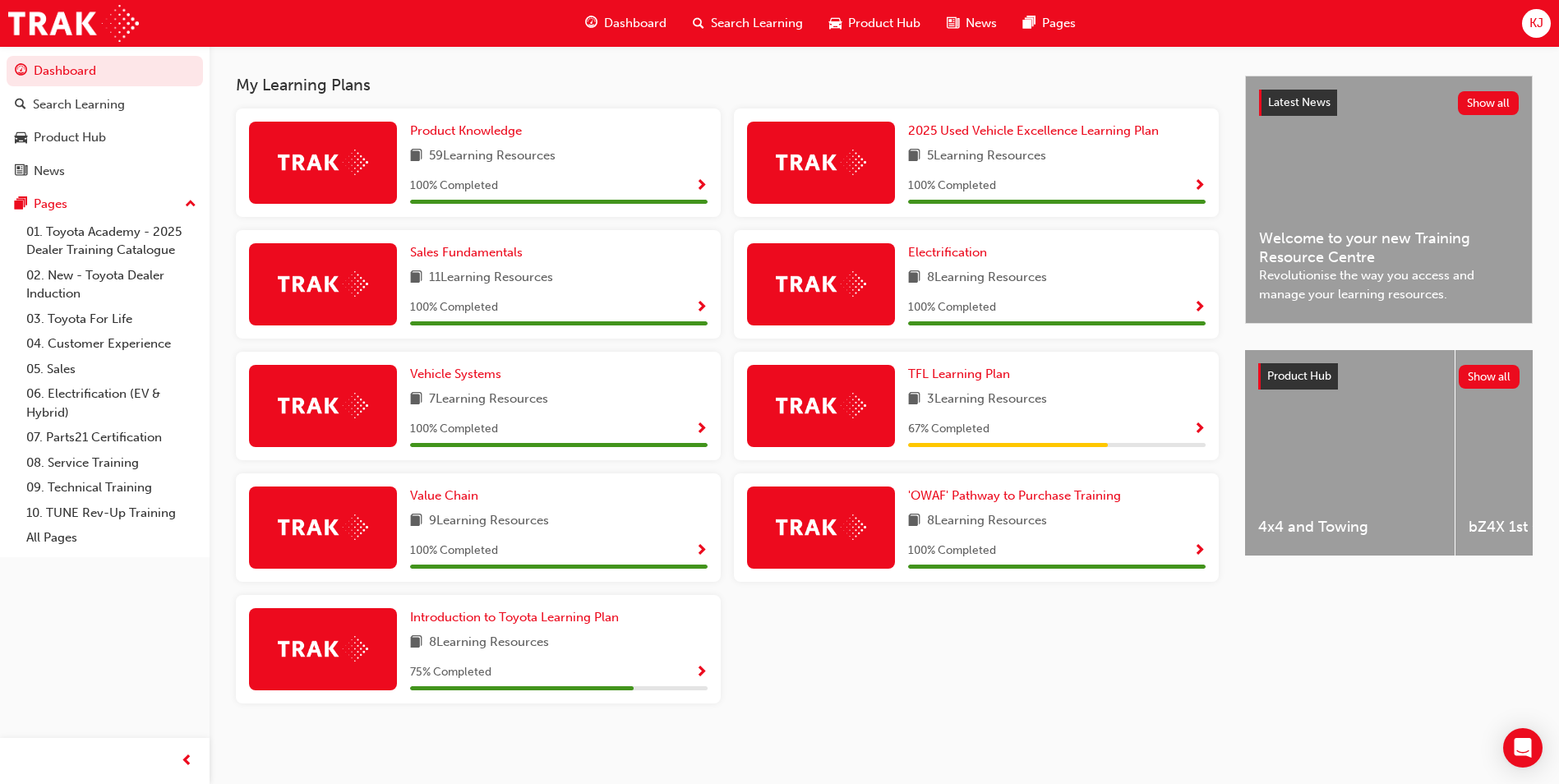
click at [702, 673] on span "Show Progress" at bounding box center [701, 673] width 13 height 15
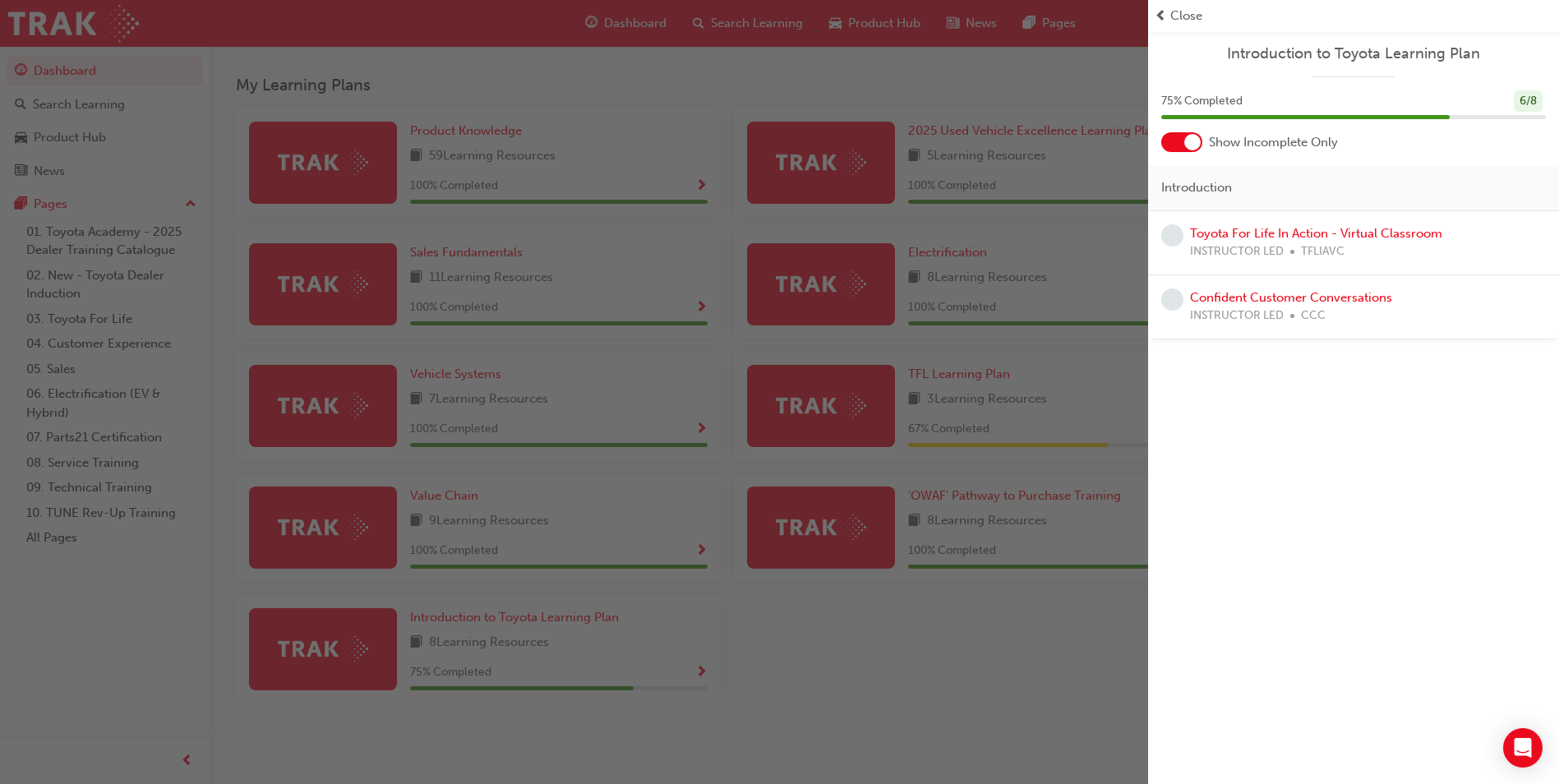
click at [853, 640] on div "button" at bounding box center [574, 392] width 1148 height 784
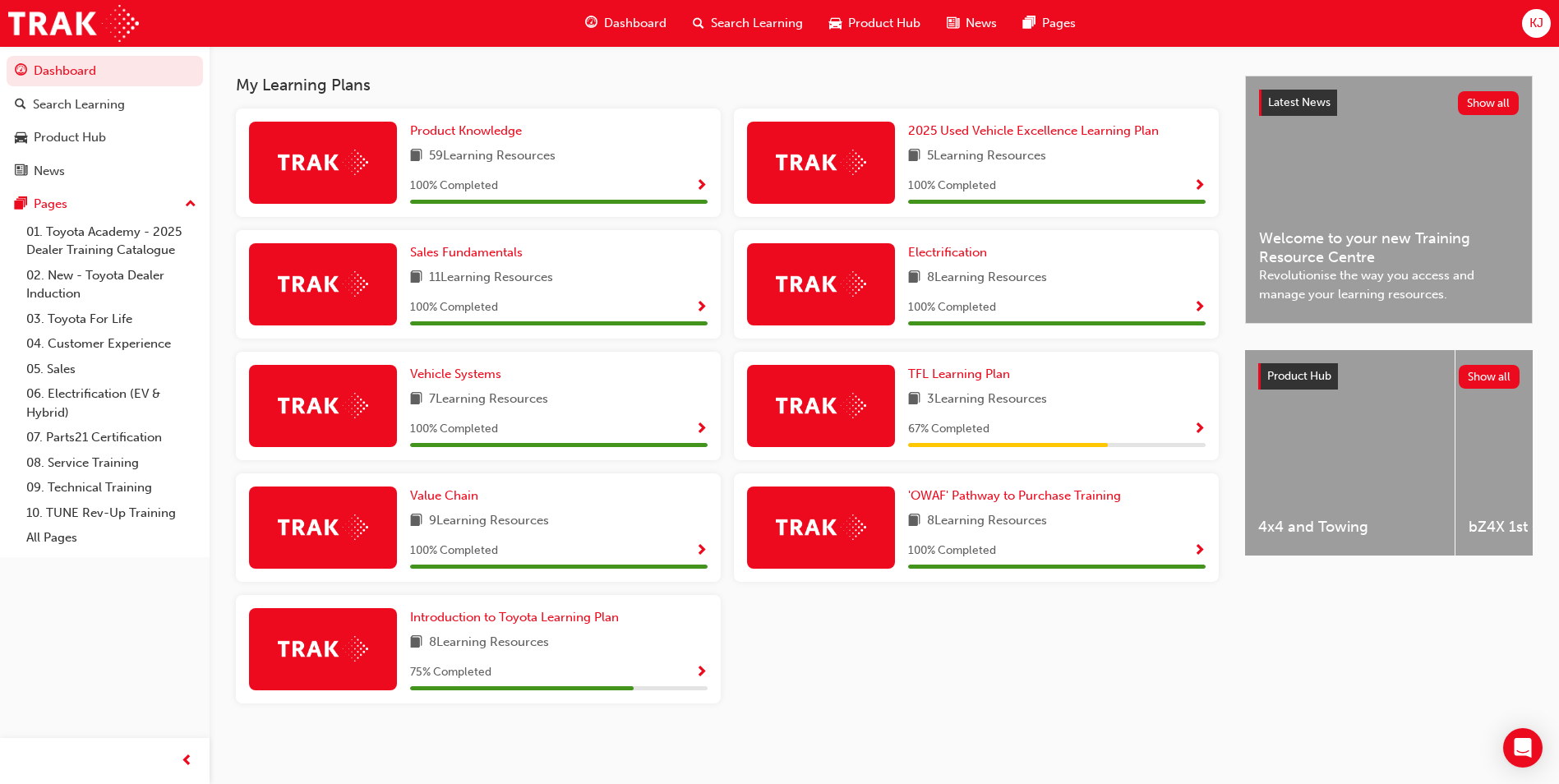
click at [1204, 426] on span "Show Progress" at bounding box center [1199, 430] width 13 height 15
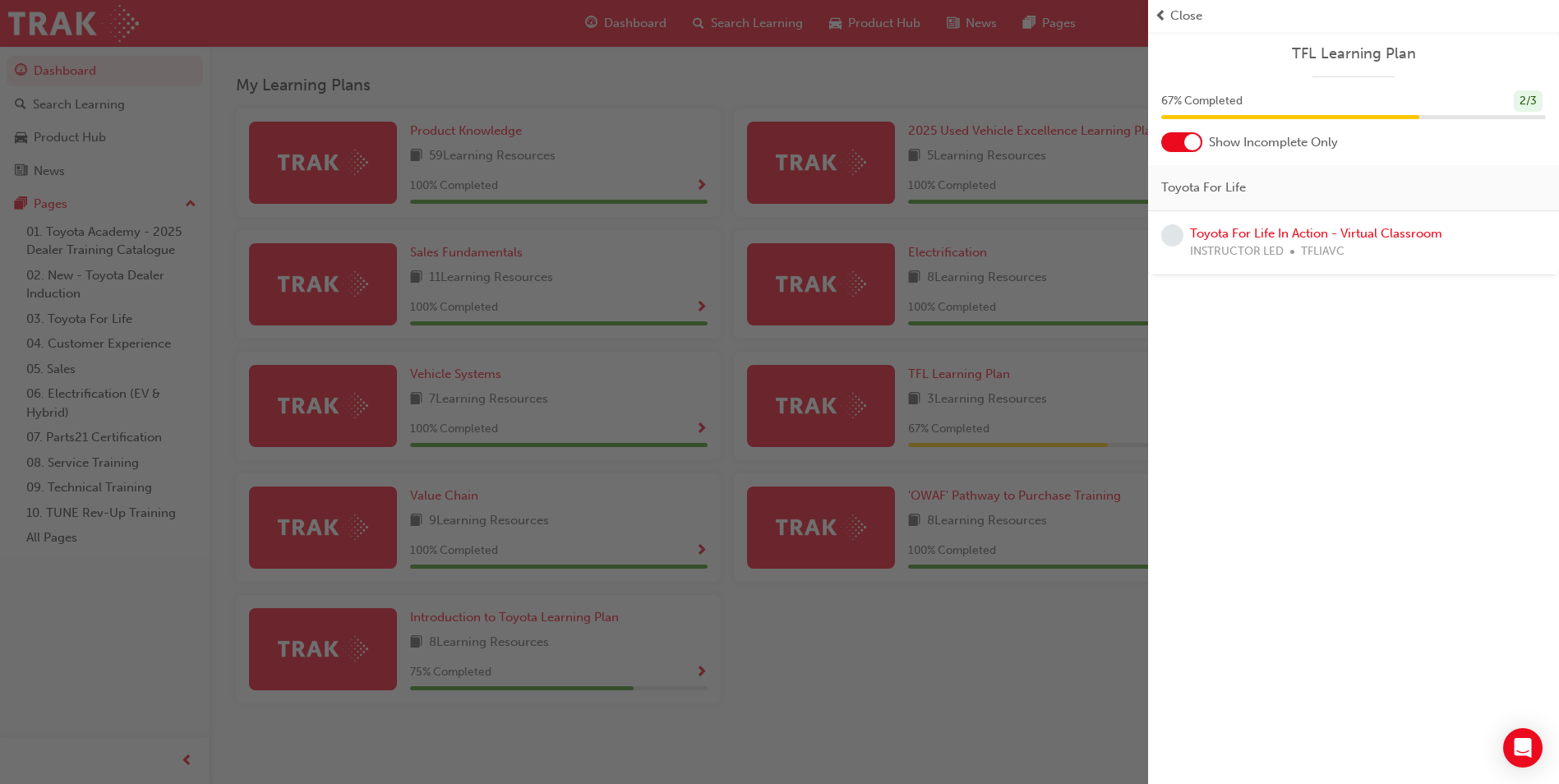
click at [960, 609] on div "button" at bounding box center [574, 392] width 1148 height 784
